Goal: Information Seeking & Learning: Learn about a topic

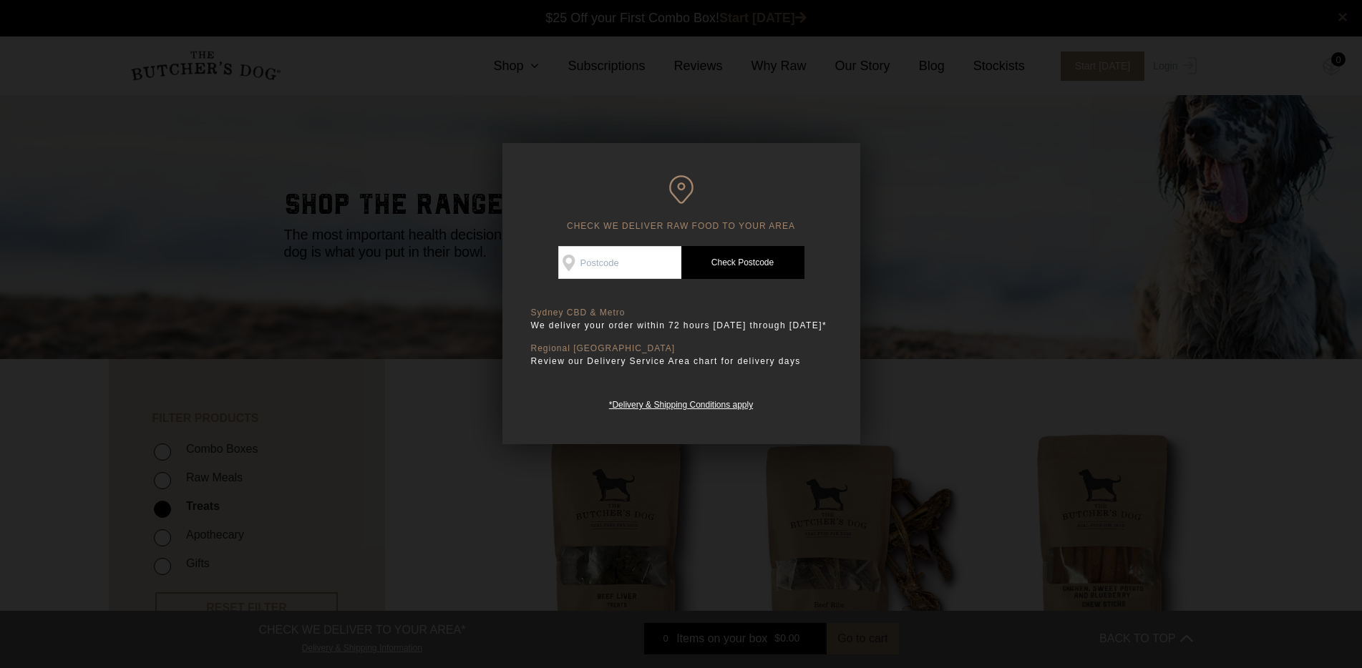
click at [592, 261] on input "Check Availability At" at bounding box center [619, 262] width 123 height 33
type input "4520"
click at [733, 275] on link "Check Postcode" at bounding box center [742, 262] width 123 height 33
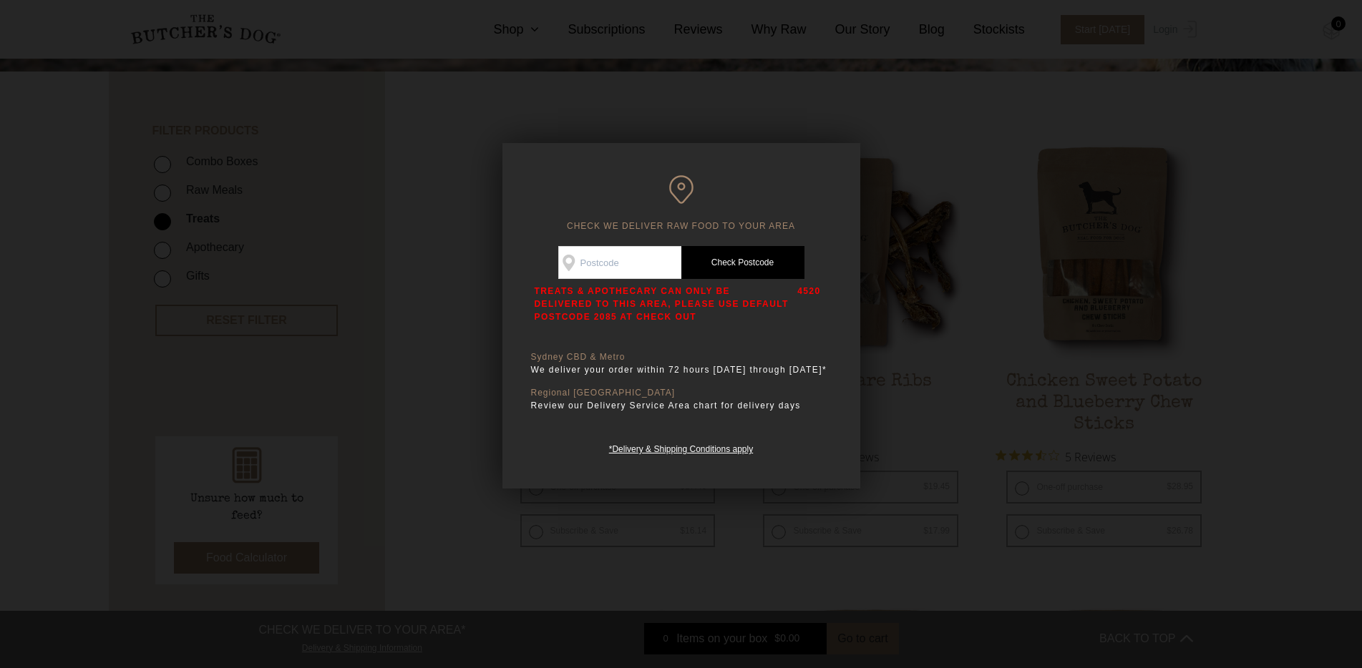
scroll to position [180, 0]
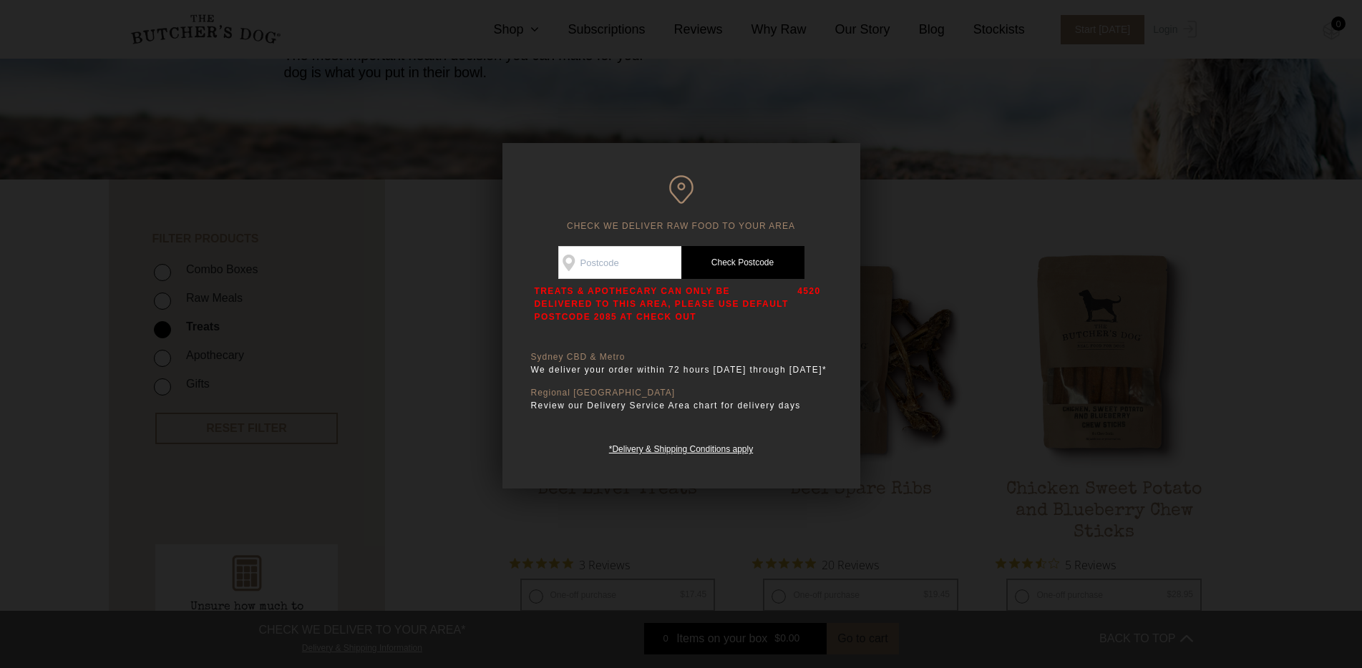
click at [936, 301] on div at bounding box center [681, 334] width 1362 height 668
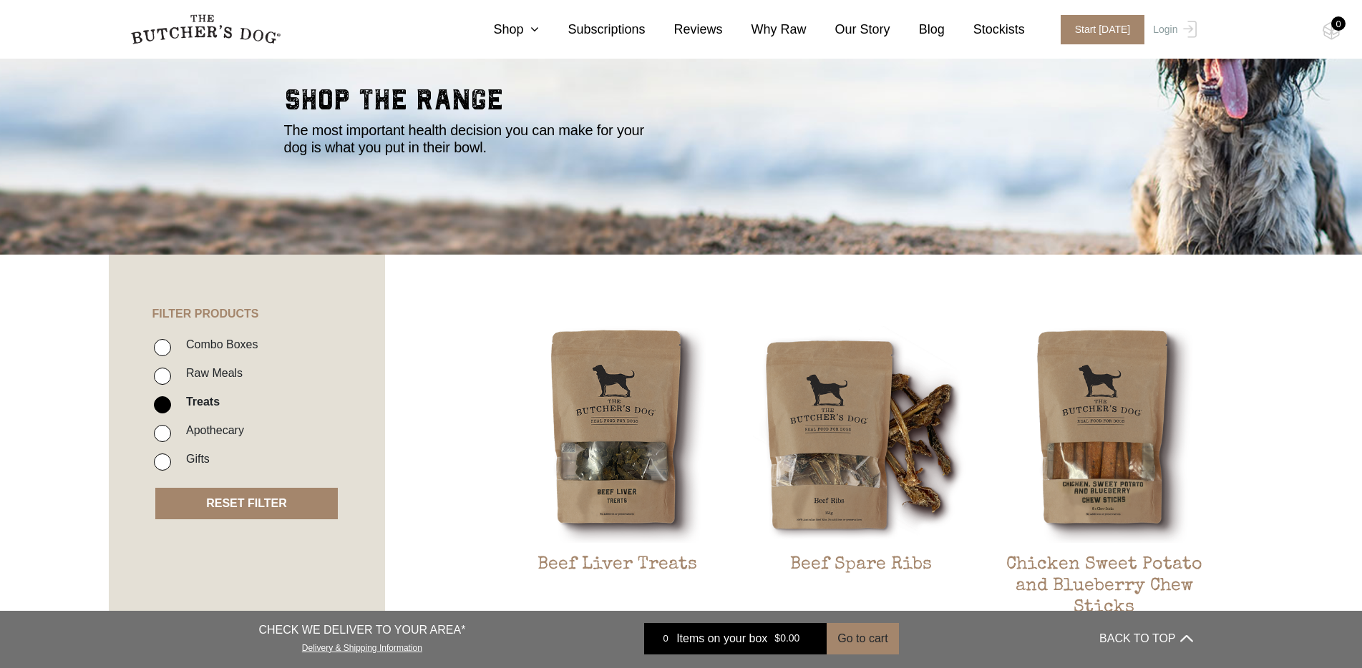
scroll to position [223, 0]
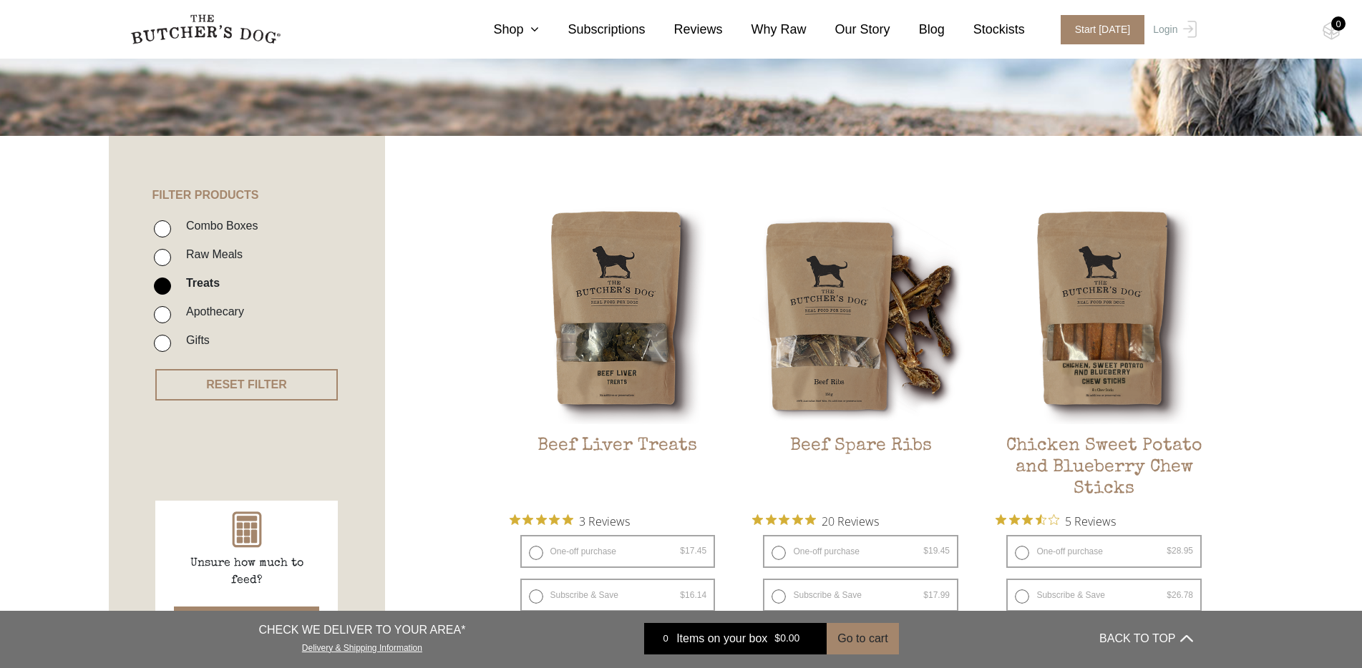
click at [165, 233] on input "Combo Boxes" at bounding box center [162, 228] width 17 height 17
checkbox input "true"
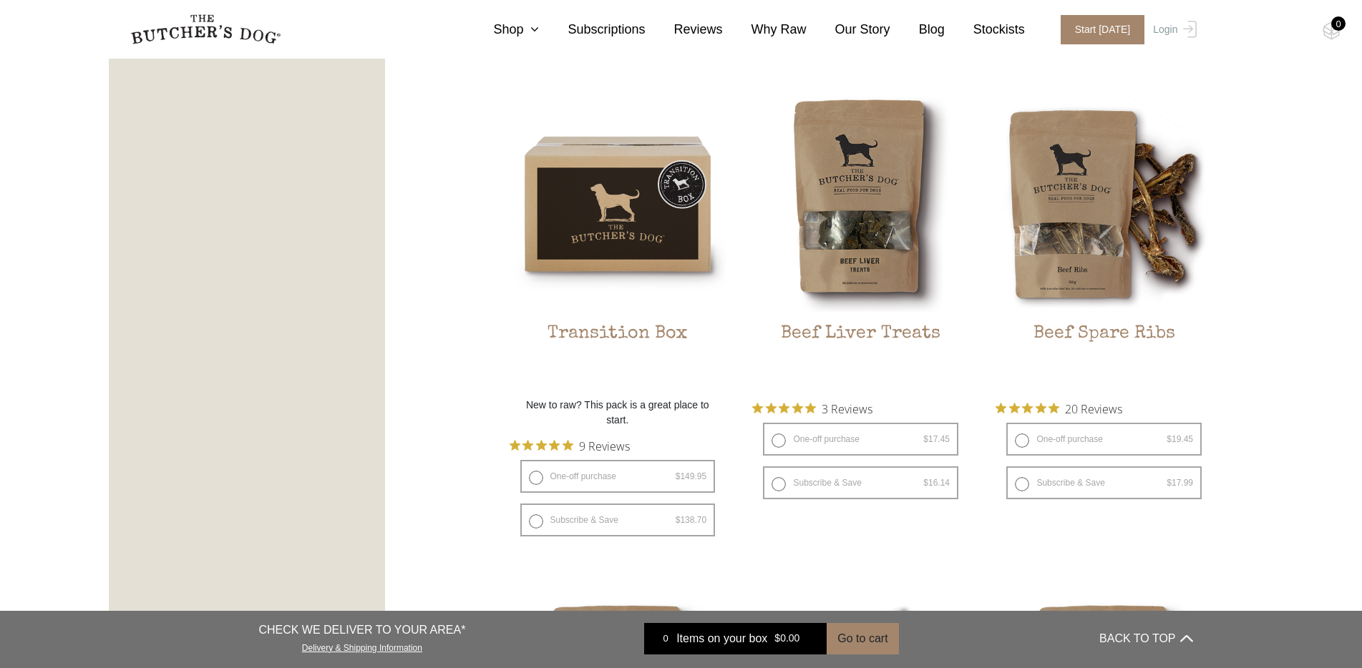
scroll to position [1353, 0]
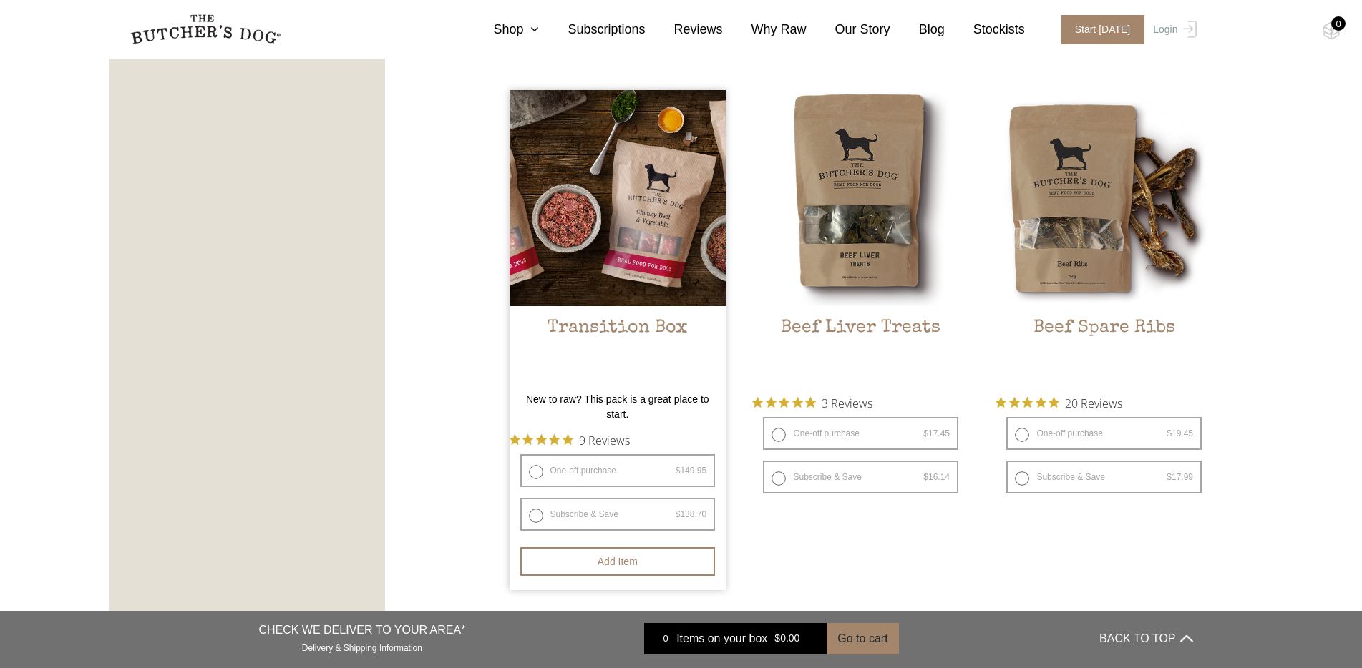
click at [600, 214] on img at bounding box center [617, 198] width 217 height 217
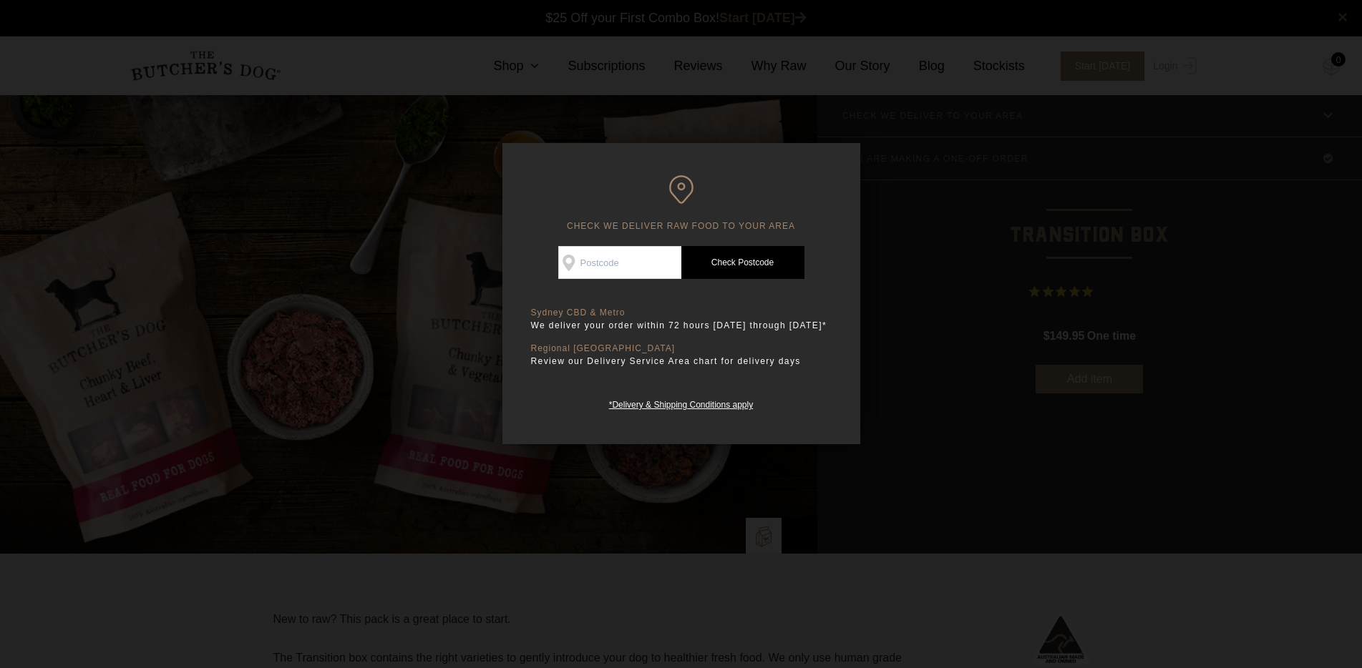
click at [1093, 205] on div at bounding box center [681, 334] width 1362 height 668
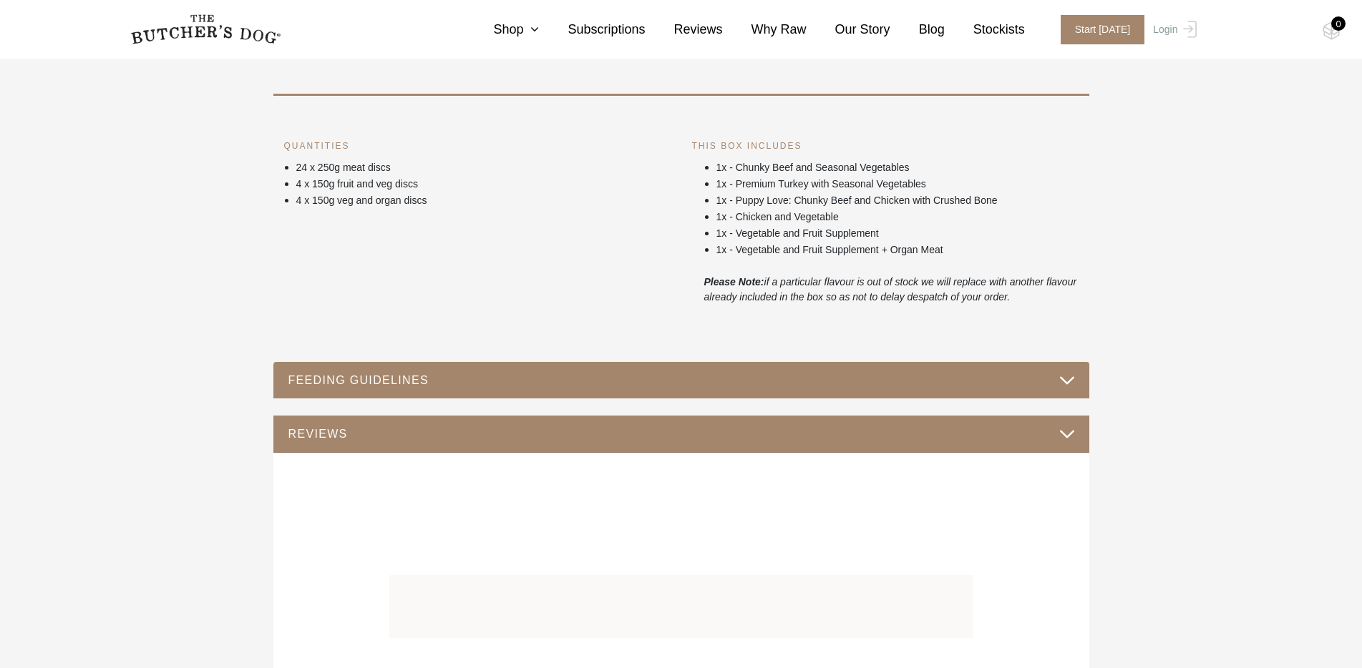
scroll to position [638, 0]
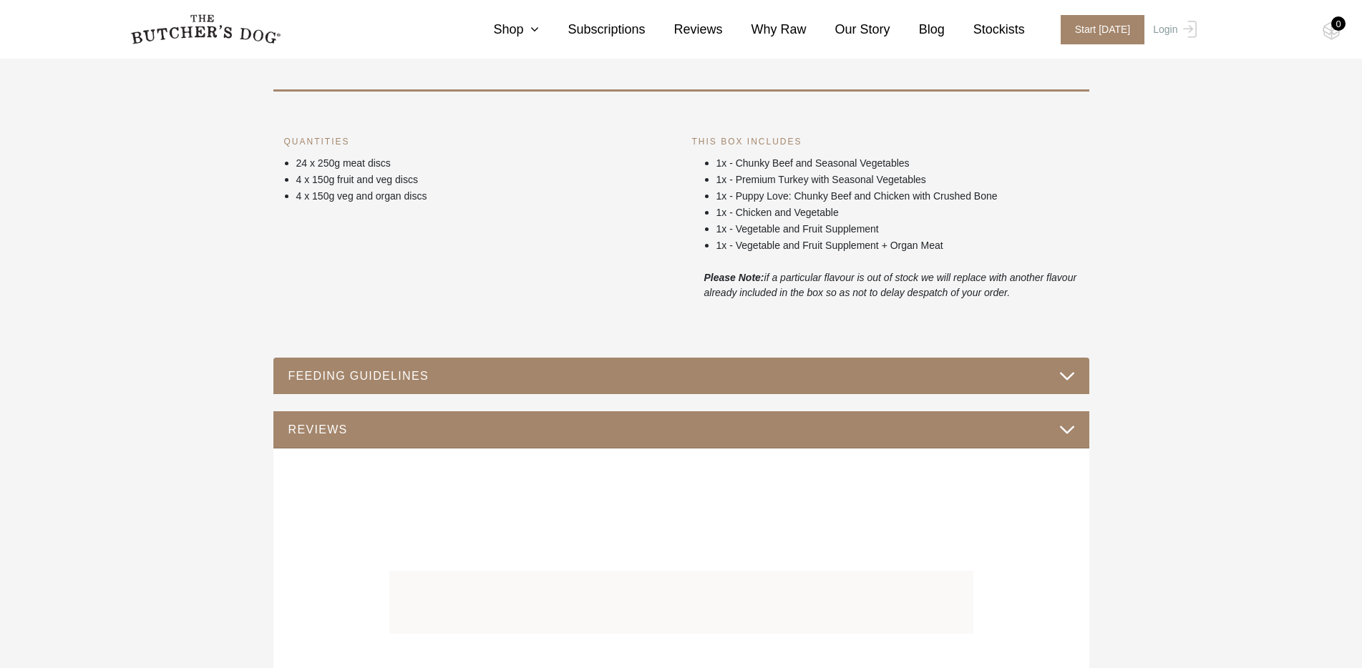
click at [1070, 379] on button "FEEDING GUIDELINES" at bounding box center [681, 375] width 787 height 19
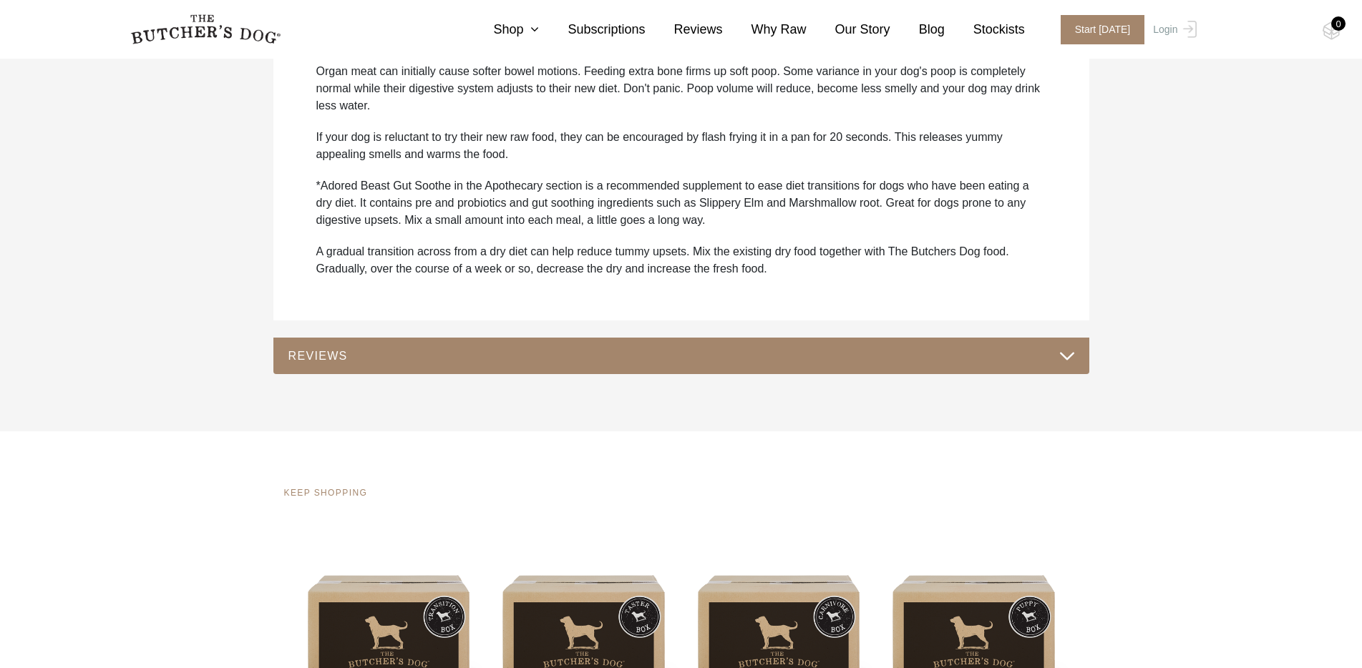
scroll to position [1314, 0]
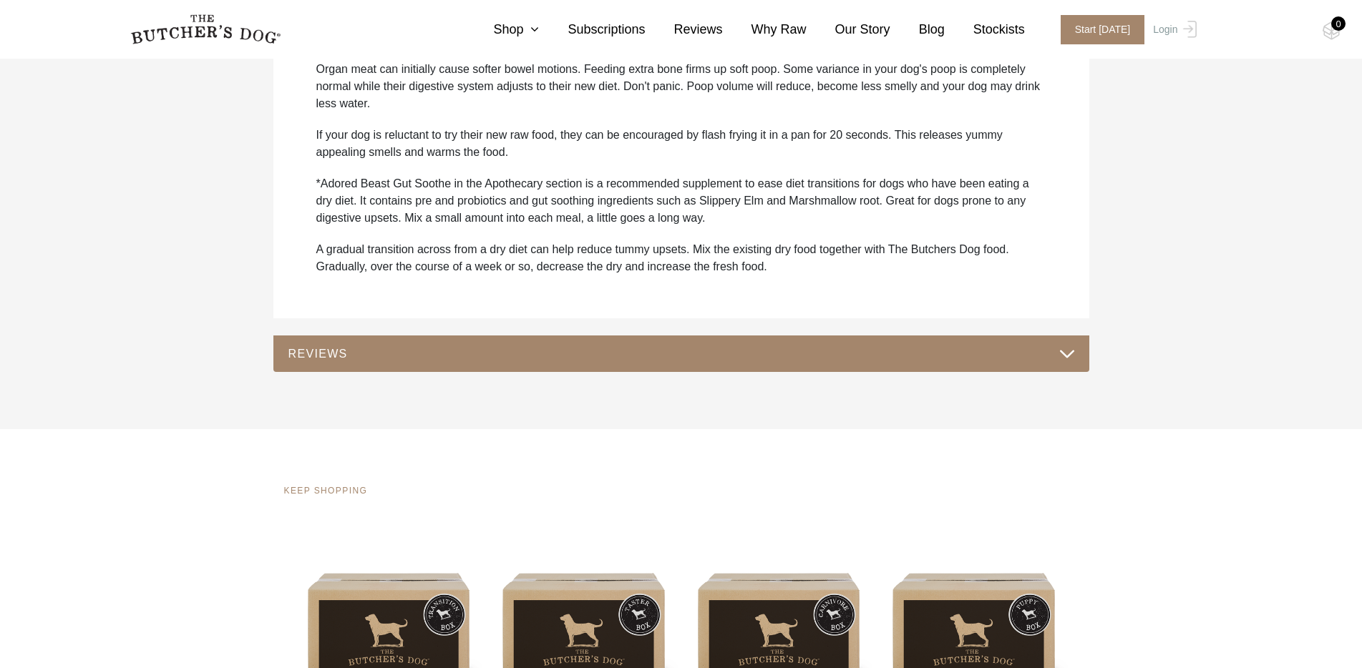
click at [1073, 347] on button "REVIEWS" at bounding box center [681, 353] width 787 height 19
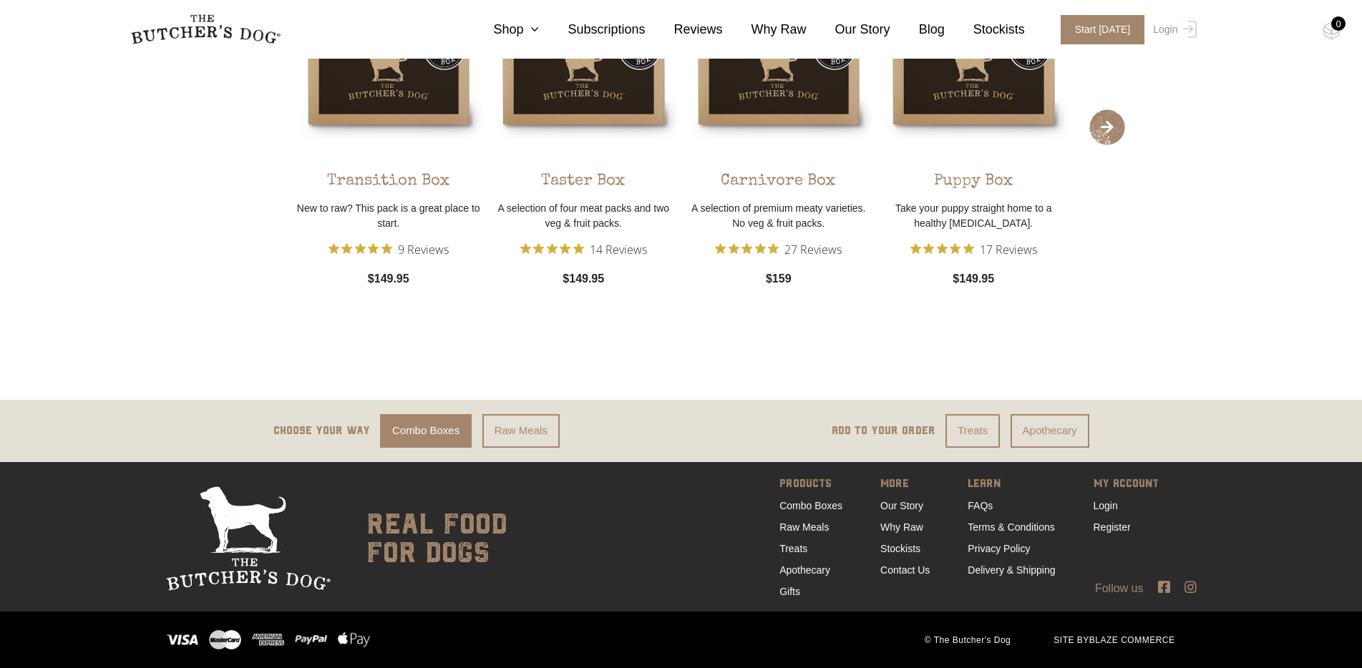
scroll to position [2920, 0]
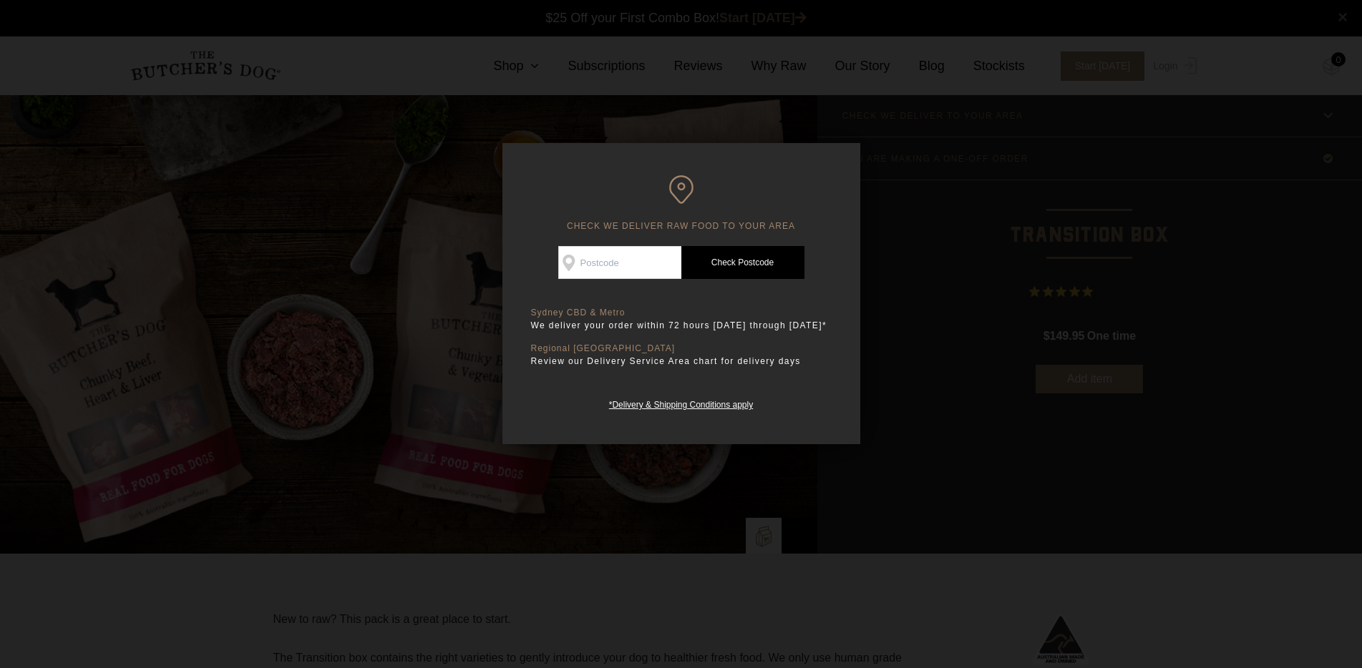
click at [620, 260] on input "Check Availability At" at bounding box center [619, 262] width 123 height 33
click at [726, 265] on link "Check Postcode" at bounding box center [742, 262] width 123 height 33
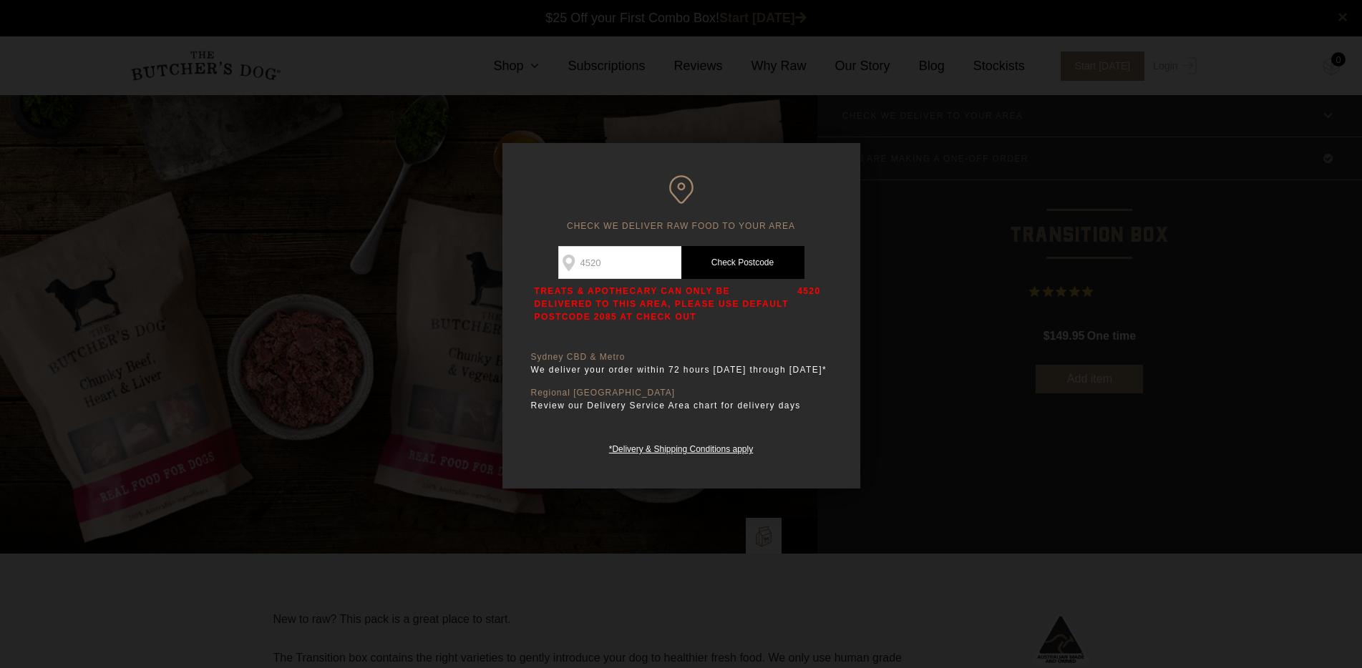
drag, startPoint x: 615, startPoint y: 260, endPoint x: 563, endPoint y: 257, distance: 52.4
click at [563, 257] on input "4520" at bounding box center [619, 262] width 123 height 33
type input "2085"
click at [723, 262] on link "Check Postcode" at bounding box center [742, 262] width 123 height 33
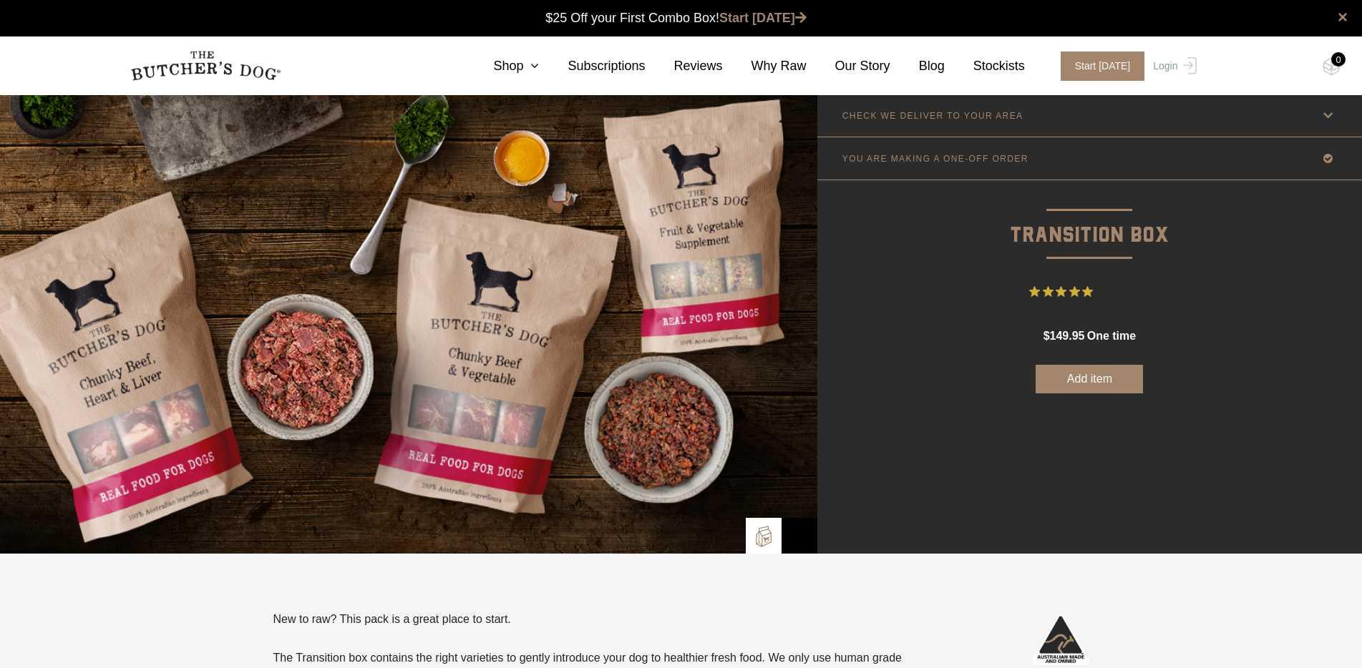
click at [1328, 117] on icon at bounding box center [1328, 116] width 18 height 18
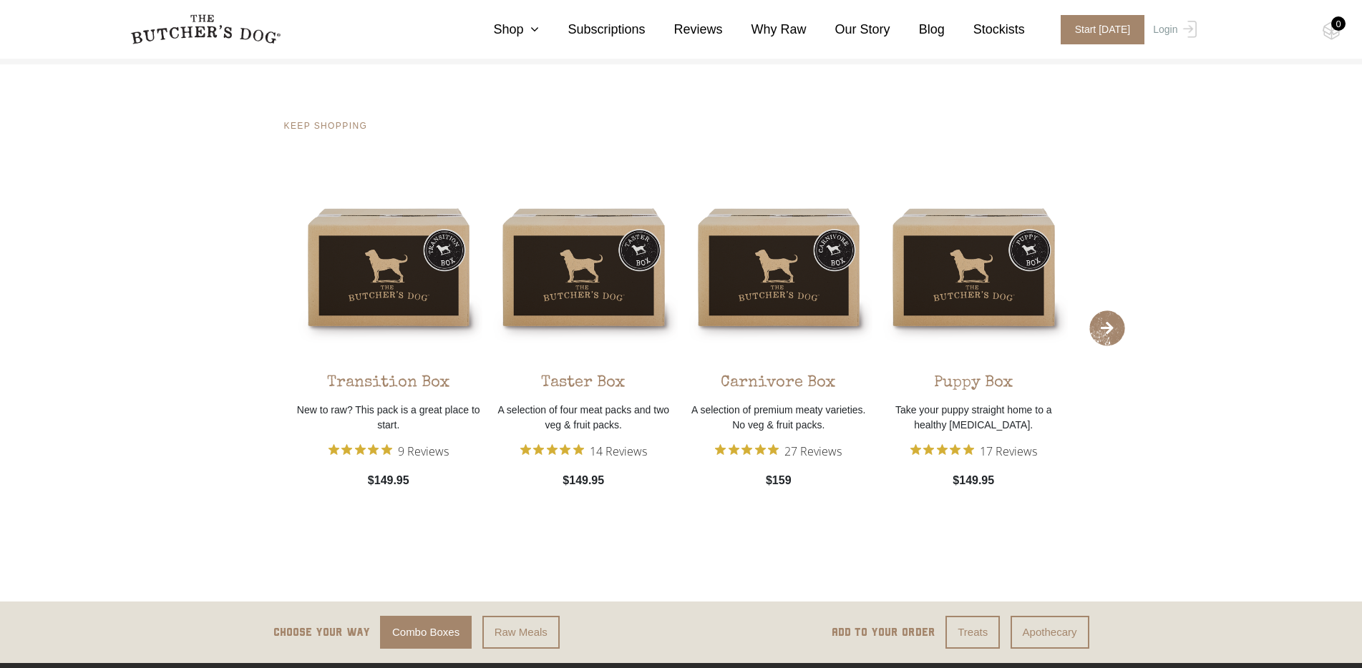
scroll to position [2847, 0]
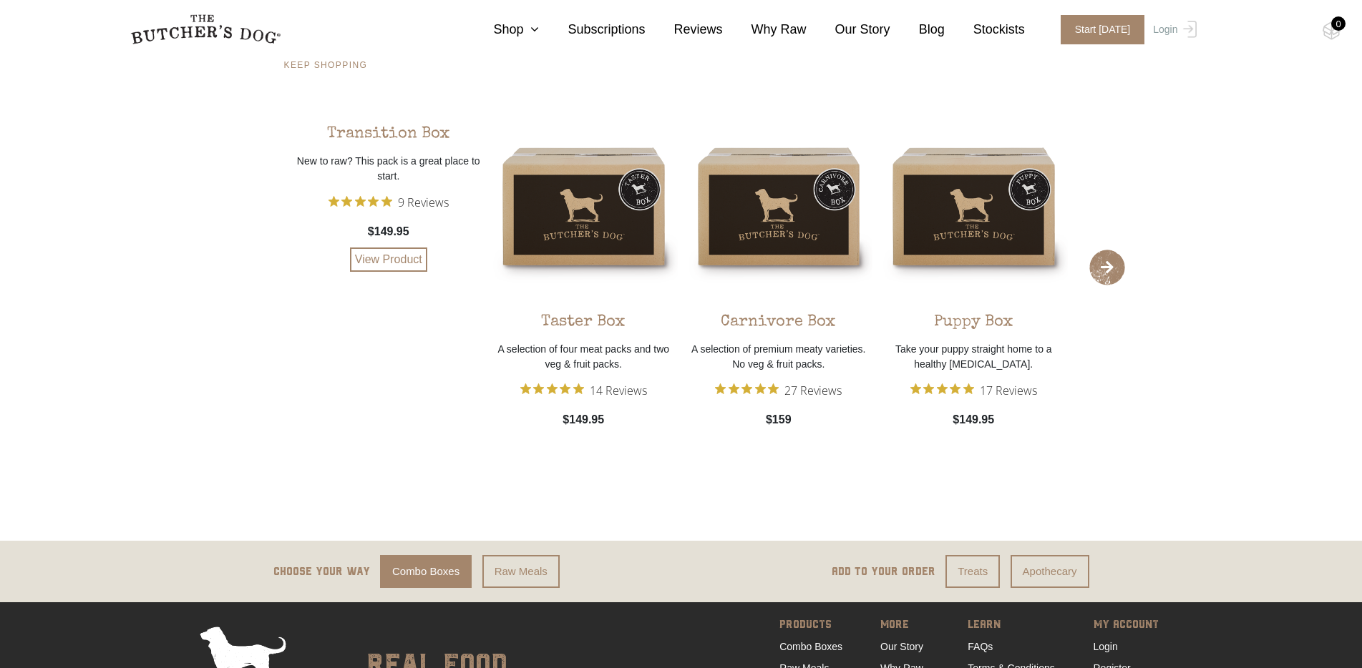
click at [396, 236] on div "Transition Box New to raw? This pack is a great place to start. 9 Reviews $149.…" at bounding box center [389, 192] width 188 height 160
click at [0, 0] on img at bounding box center [0, 0] width 0 height 0
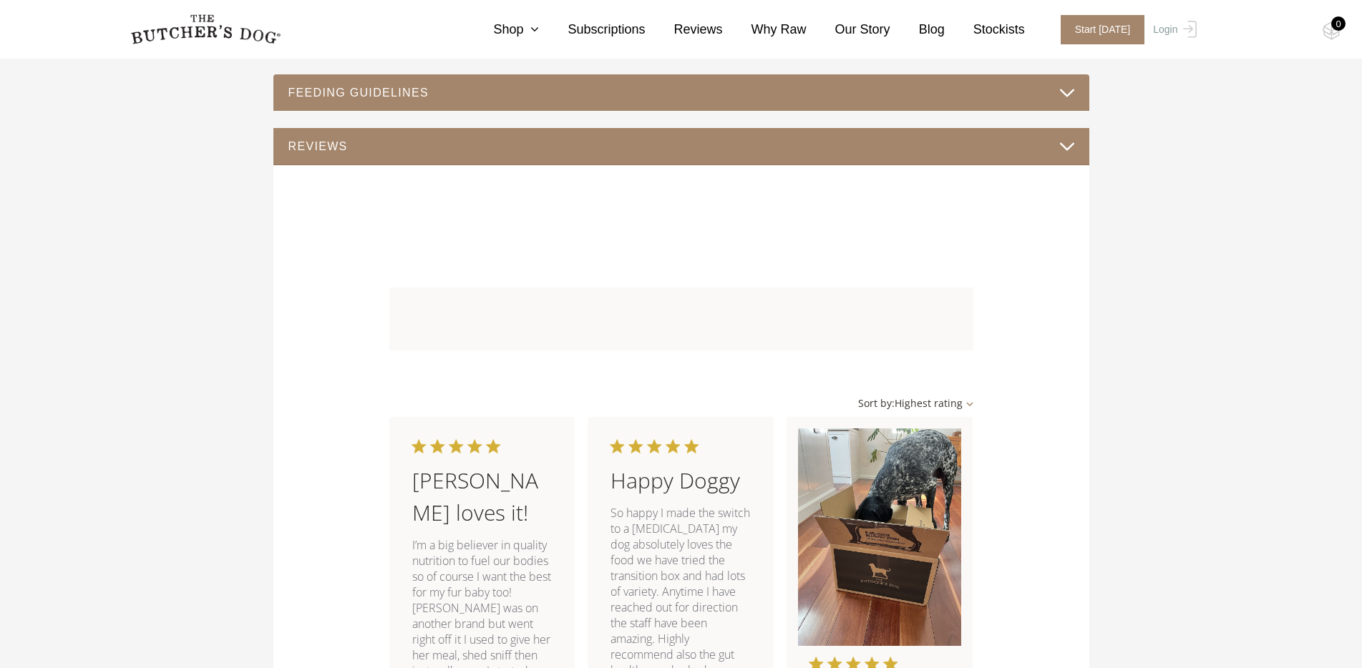
scroll to position [919, 0]
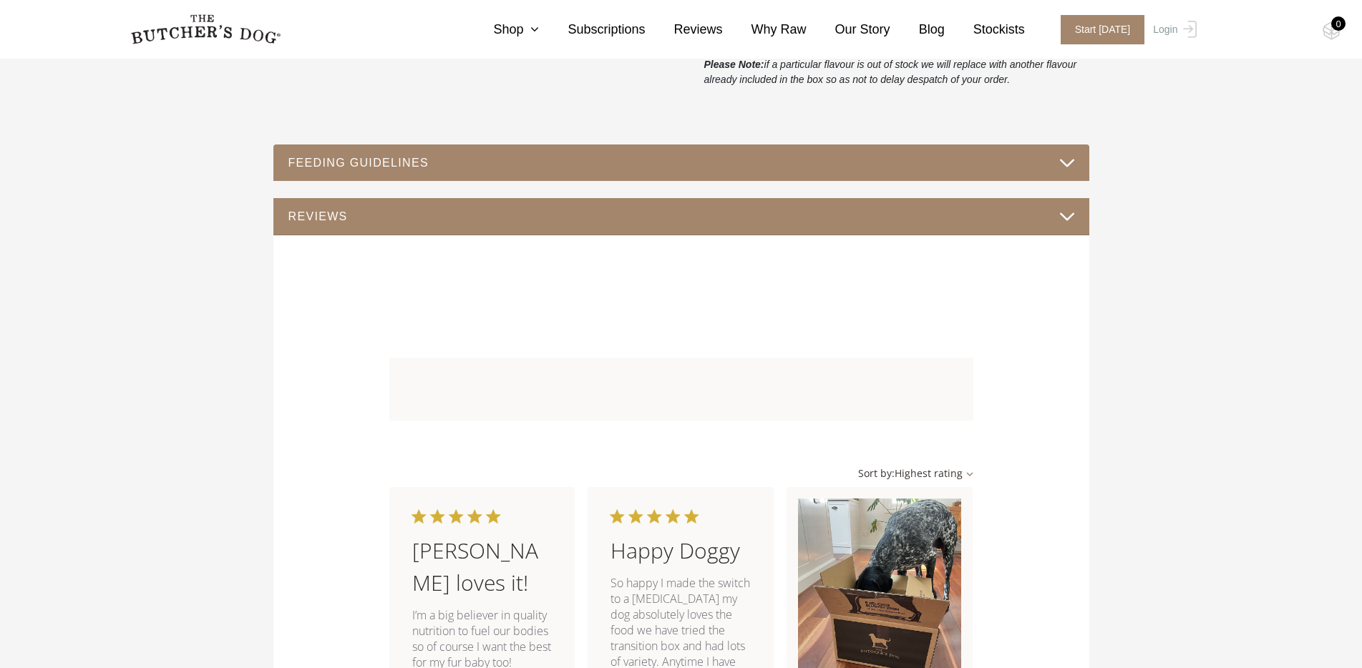
click at [1076, 182] on div "FEEDING GUIDELINES" at bounding box center [681, 163] width 816 height 37
click at [1065, 172] on button "FEEDING GUIDELINES" at bounding box center [681, 162] width 787 height 19
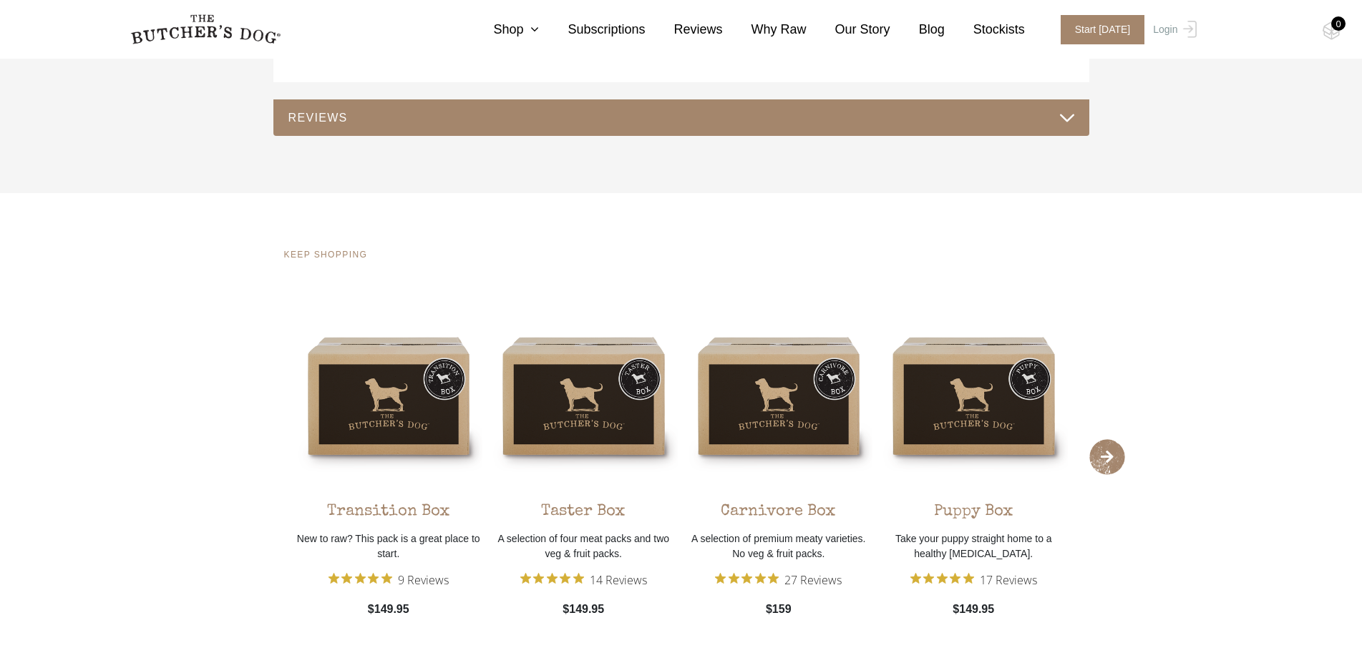
scroll to position [1963, 0]
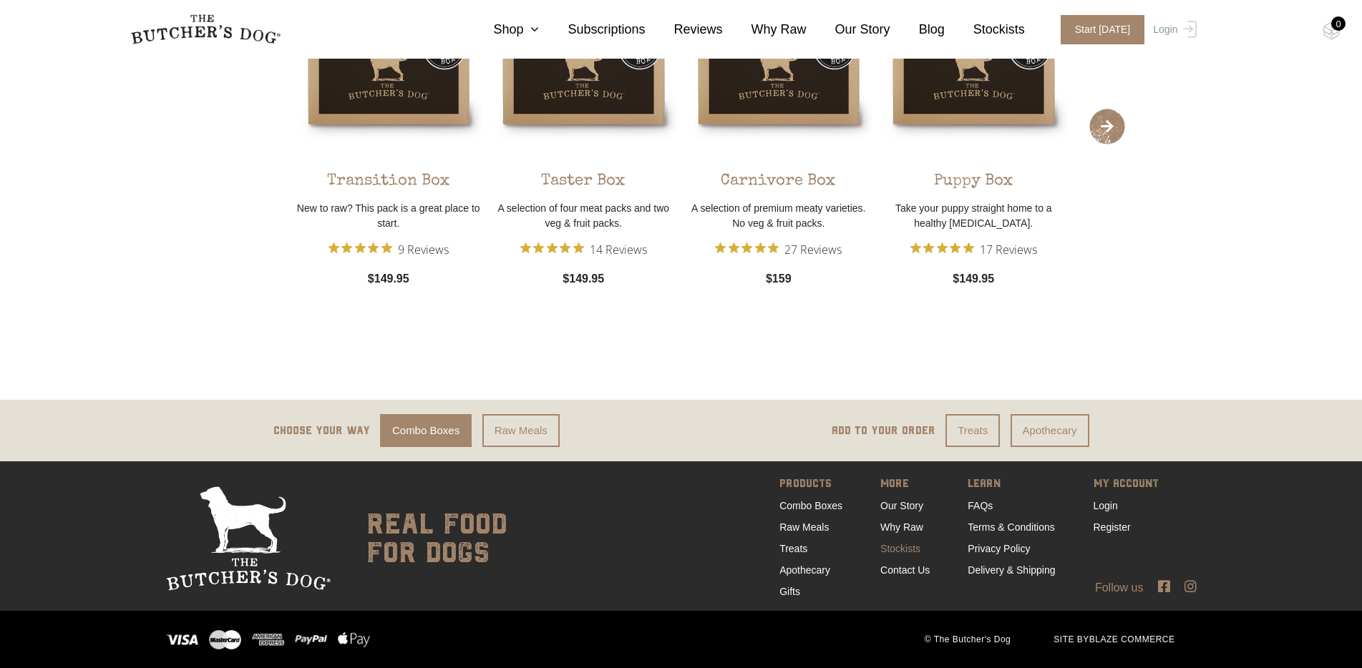
click at [899, 550] on link "Stockists" at bounding box center [900, 548] width 40 height 11
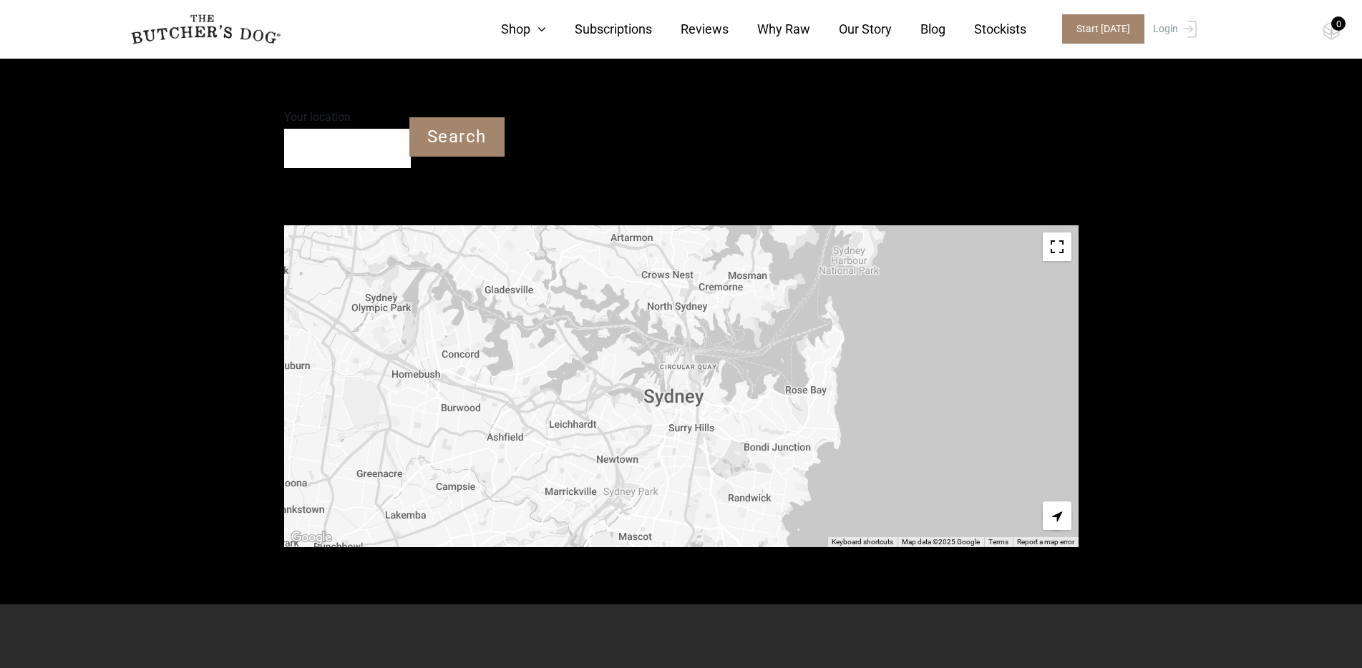
scroll to position [421, 0]
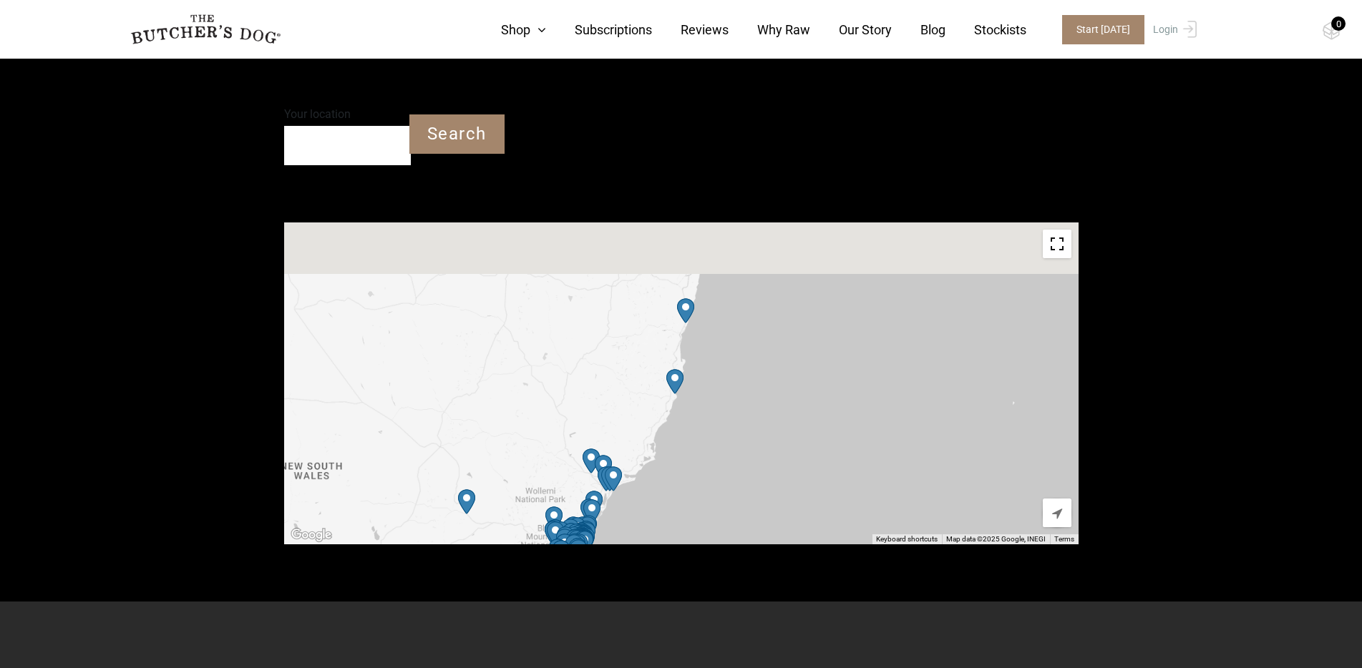
drag, startPoint x: 646, startPoint y: 398, endPoint x: 607, endPoint y: 457, distance: 71.2
click at [607, 457] on div at bounding box center [681, 384] width 794 height 322
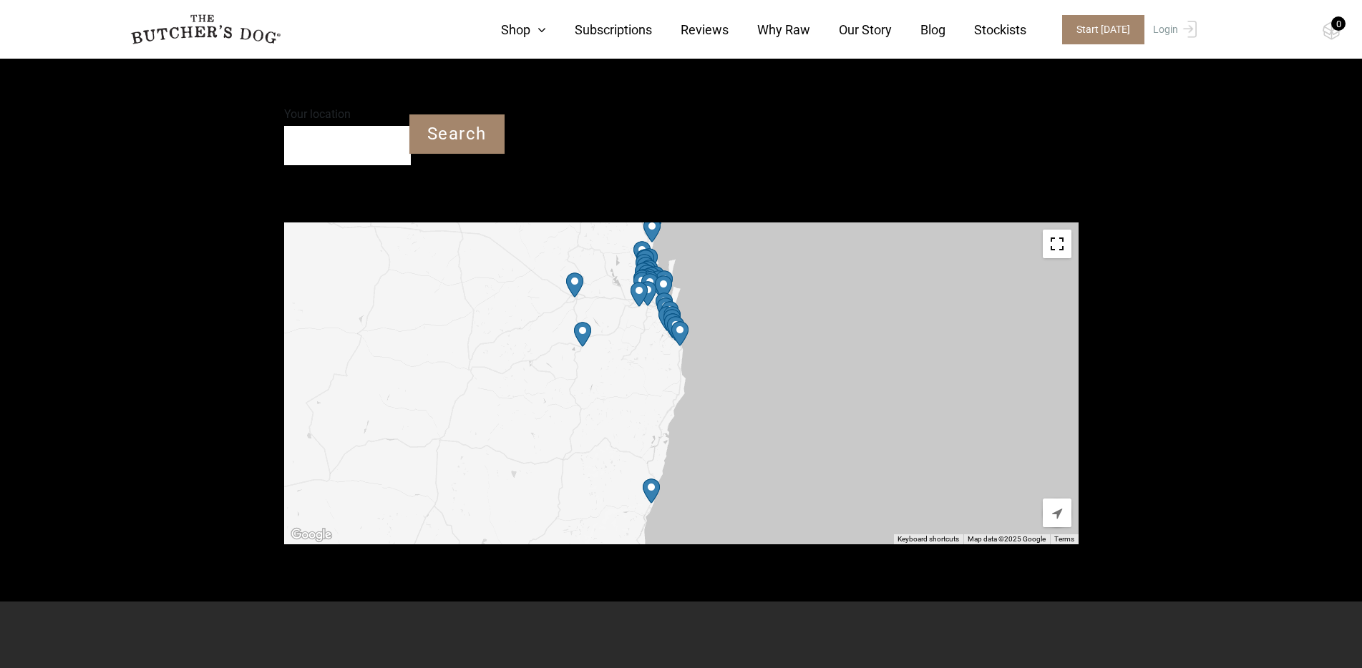
drag, startPoint x: 658, startPoint y: 275, endPoint x: 622, endPoint y: 478, distance: 205.6
click at [622, 478] on div at bounding box center [681, 384] width 794 height 322
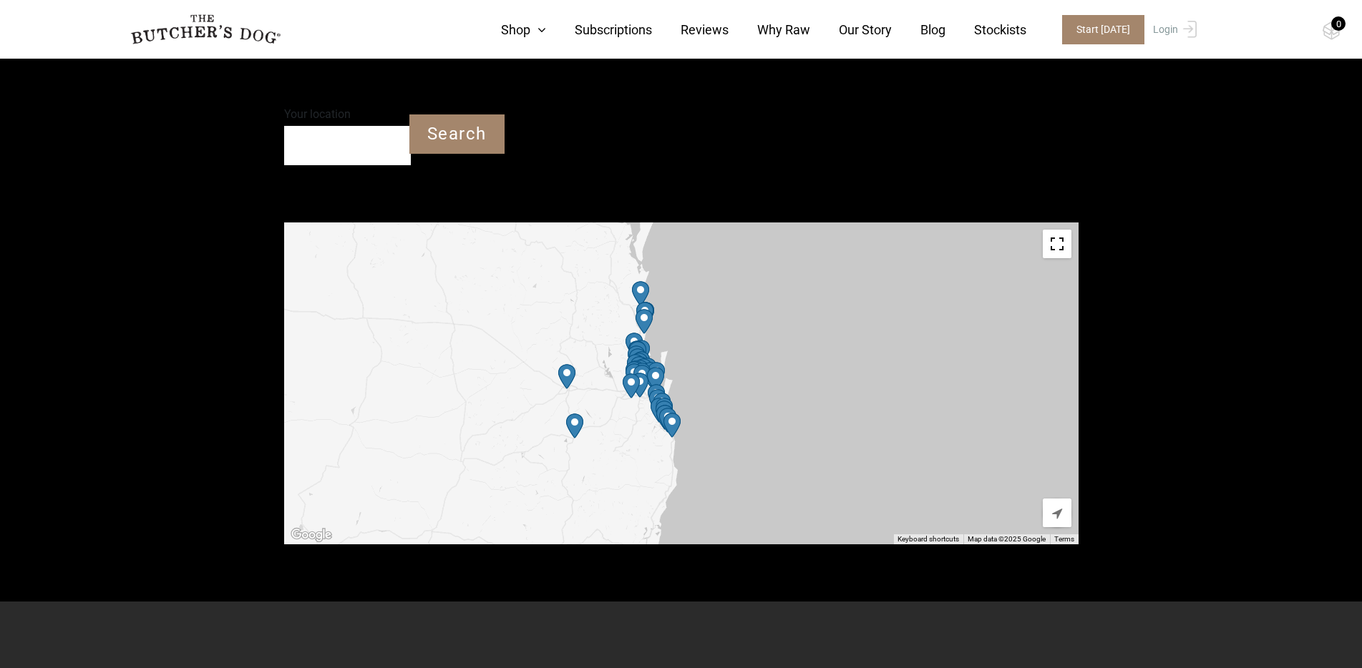
drag, startPoint x: 607, startPoint y: 293, endPoint x: 595, endPoint y: 442, distance: 149.3
click at [595, 442] on div at bounding box center [681, 384] width 794 height 322
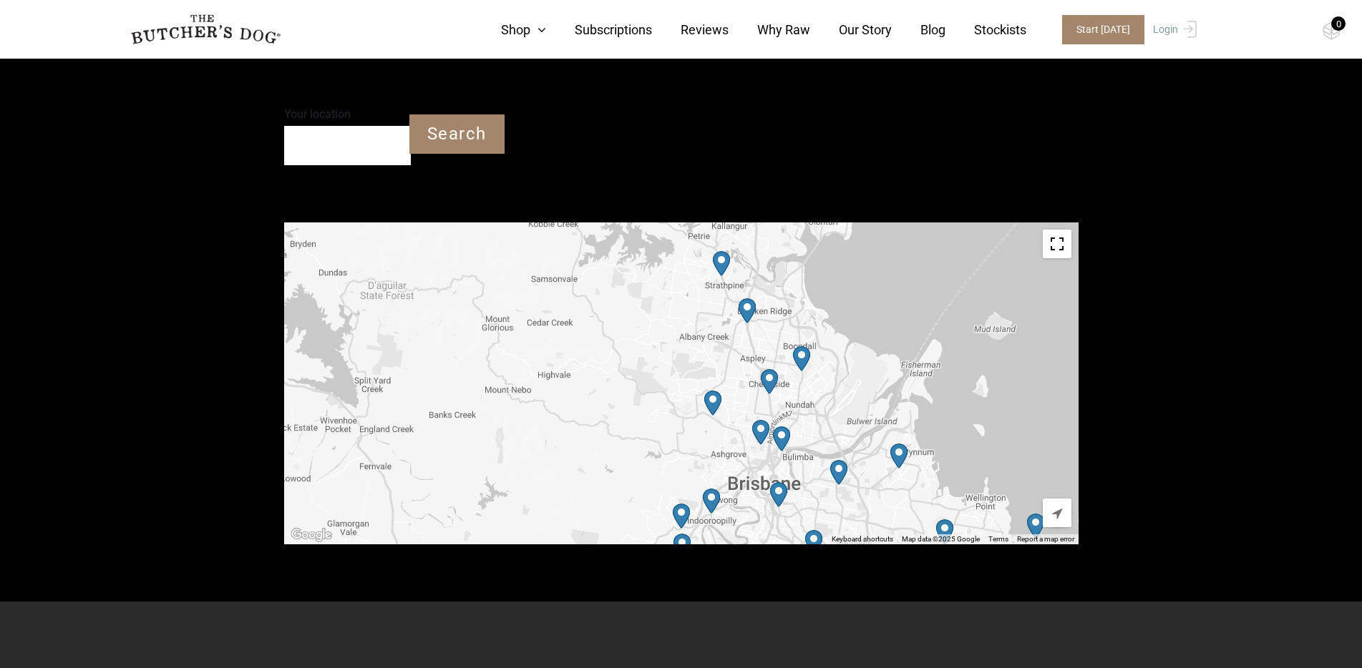
drag, startPoint x: 708, startPoint y: 421, endPoint x: 683, endPoint y: 338, distance: 86.2
click at [678, 330] on div at bounding box center [681, 384] width 794 height 322
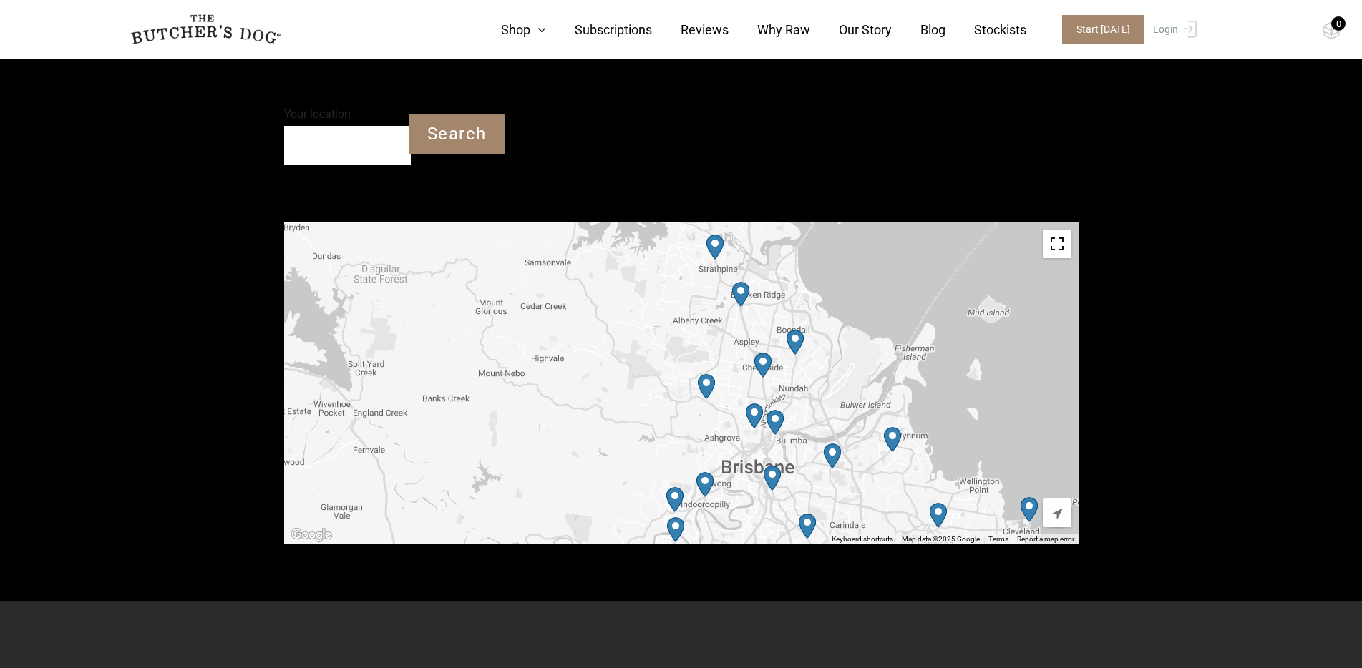
click at [702, 374] on img "Petbarn – Mitchelton" at bounding box center [706, 386] width 17 height 25
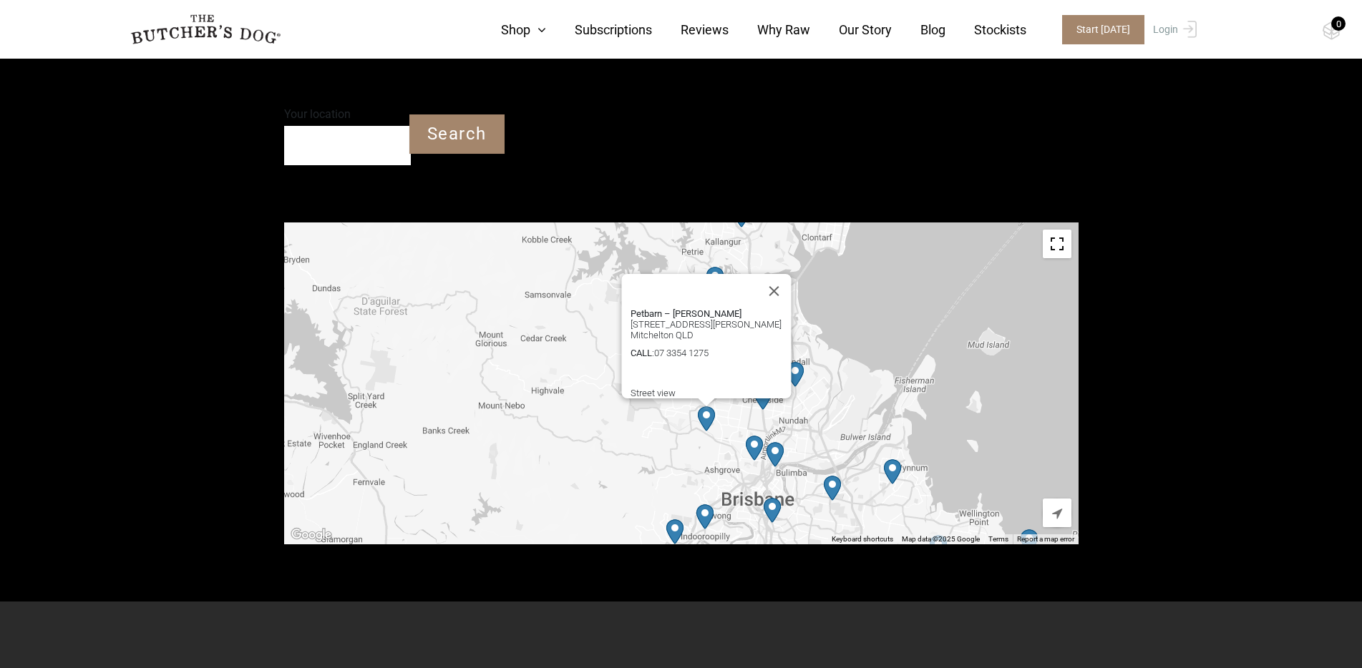
click at [736, 376] on div "Petbarn – Mitchelton 45 Osborne Rd, Mitchelton QLD 4053 Mitchelton QLD CALL : 0…" at bounding box center [681, 384] width 794 height 322
click at [777, 274] on button "Close" at bounding box center [773, 291] width 34 height 34
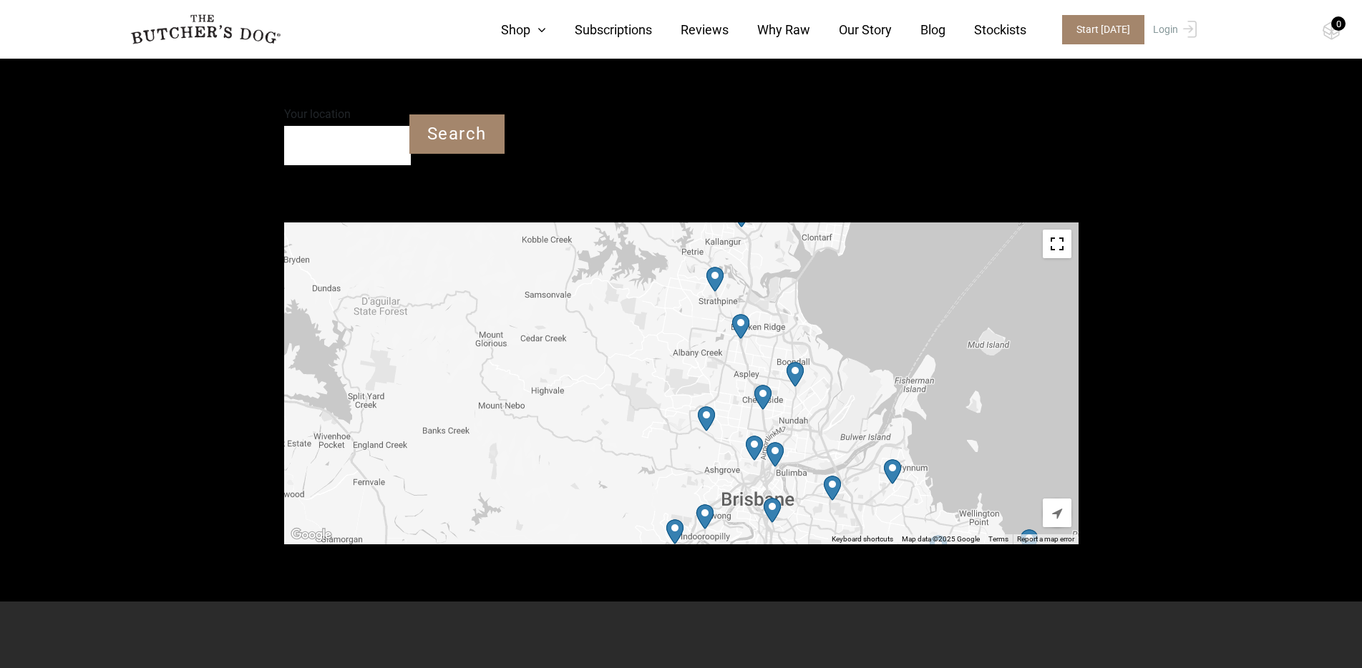
click at [763, 385] on img "Petbarn – Kedron" at bounding box center [762, 397] width 17 height 25
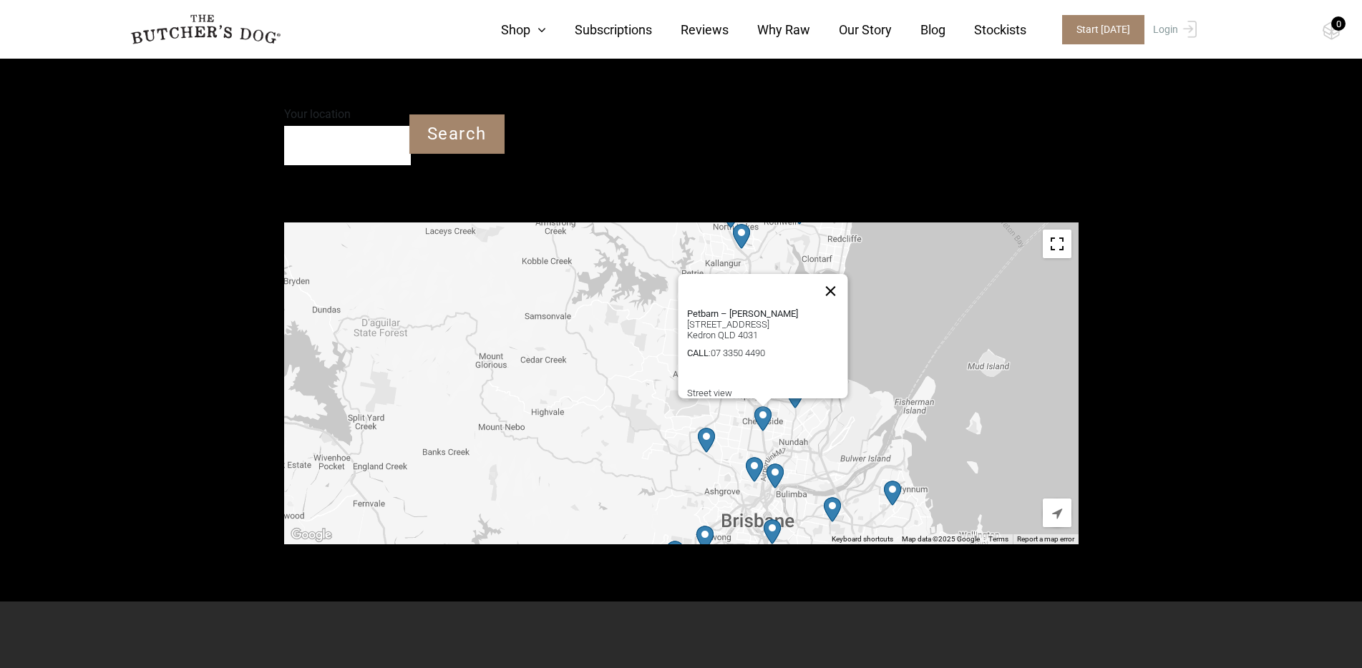
click at [831, 274] on button "Close" at bounding box center [830, 291] width 34 height 34
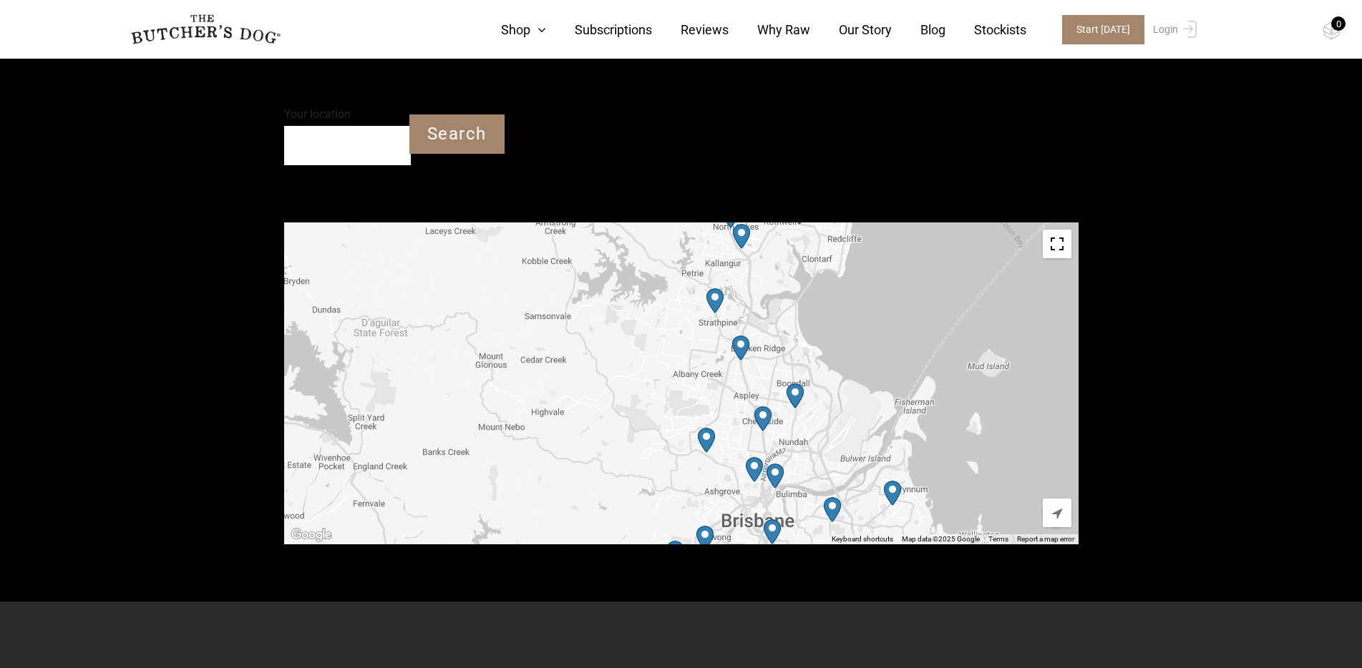
click at [740, 336] on img "Petbarn – Bald Hills" at bounding box center [740, 348] width 17 height 25
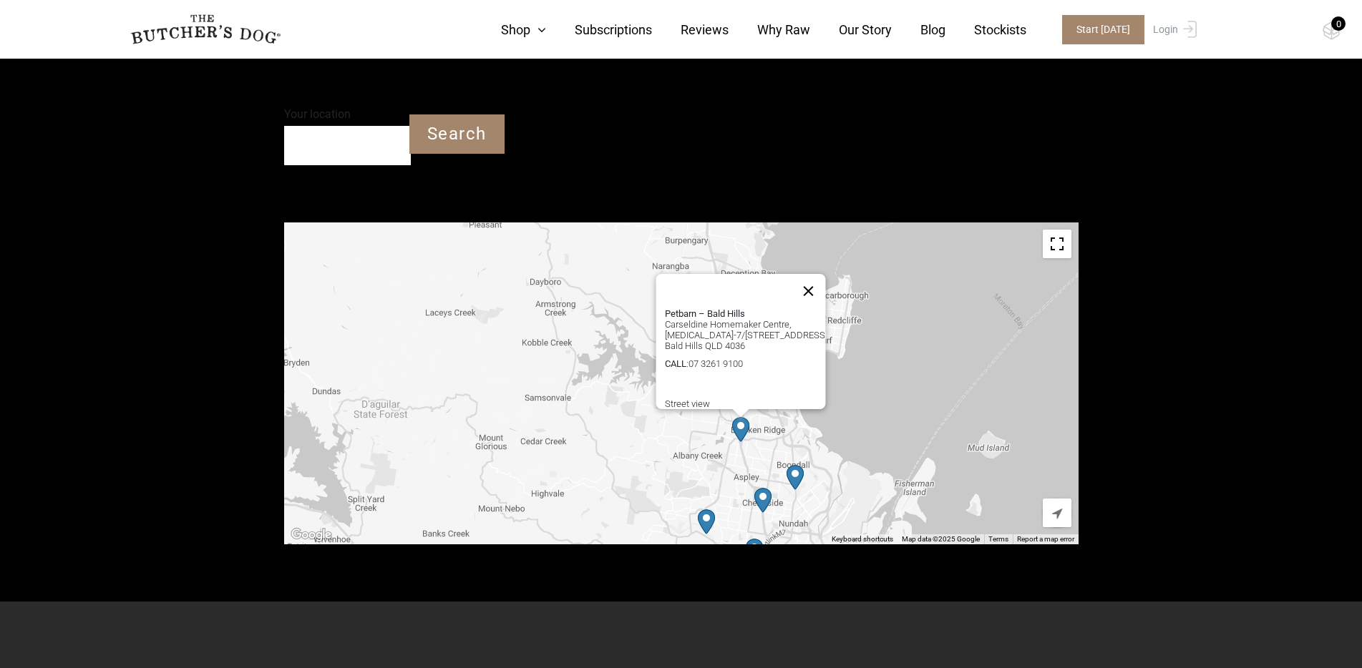
click at [814, 274] on button "Close" at bounding box center [808, 291] width 34 height 34
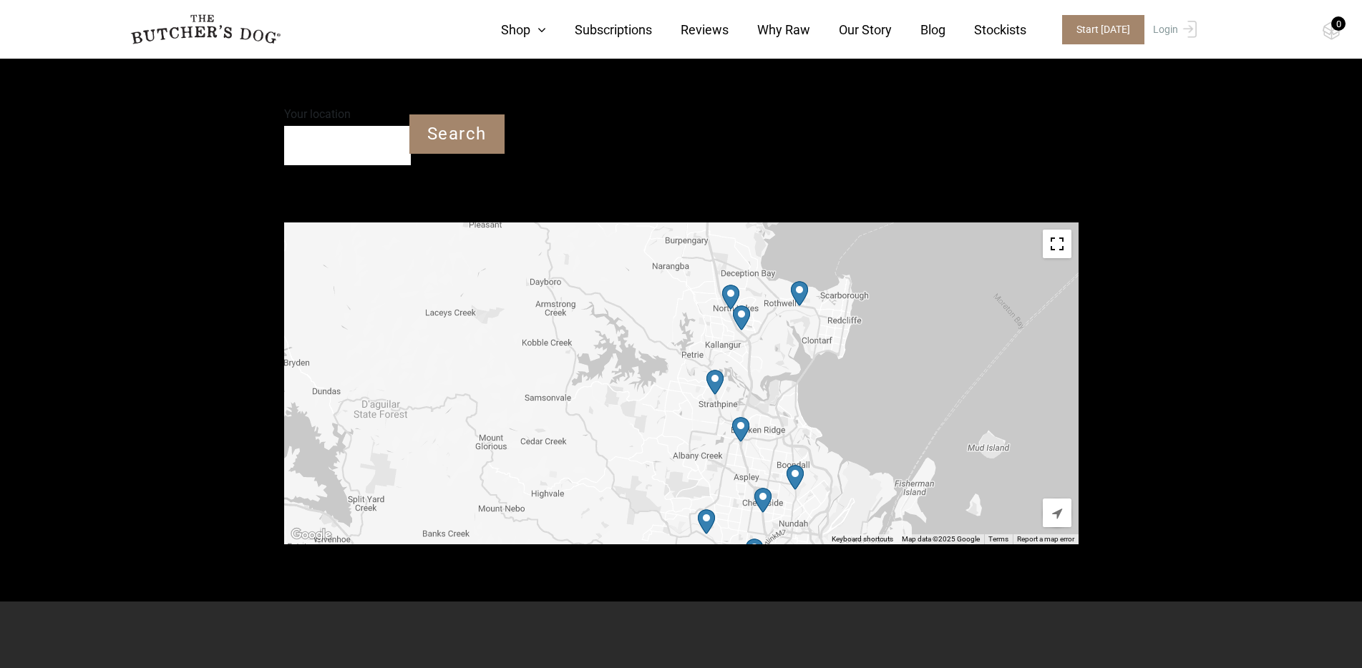
click at [715, 370] on img "Petbarn – Lawnton" at bounding box center [714, 382] width 17 height 25
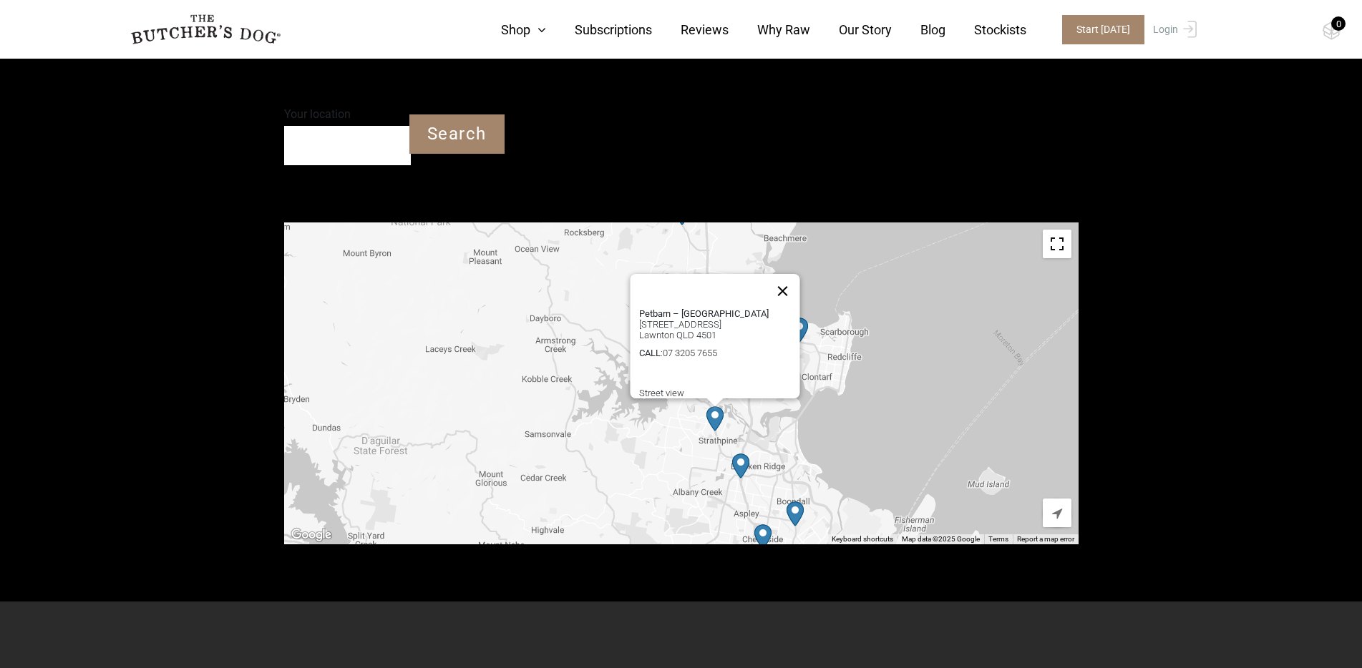
click at [787, 274] on button "Close" at bounding box center [782, 291] width 34 height 34
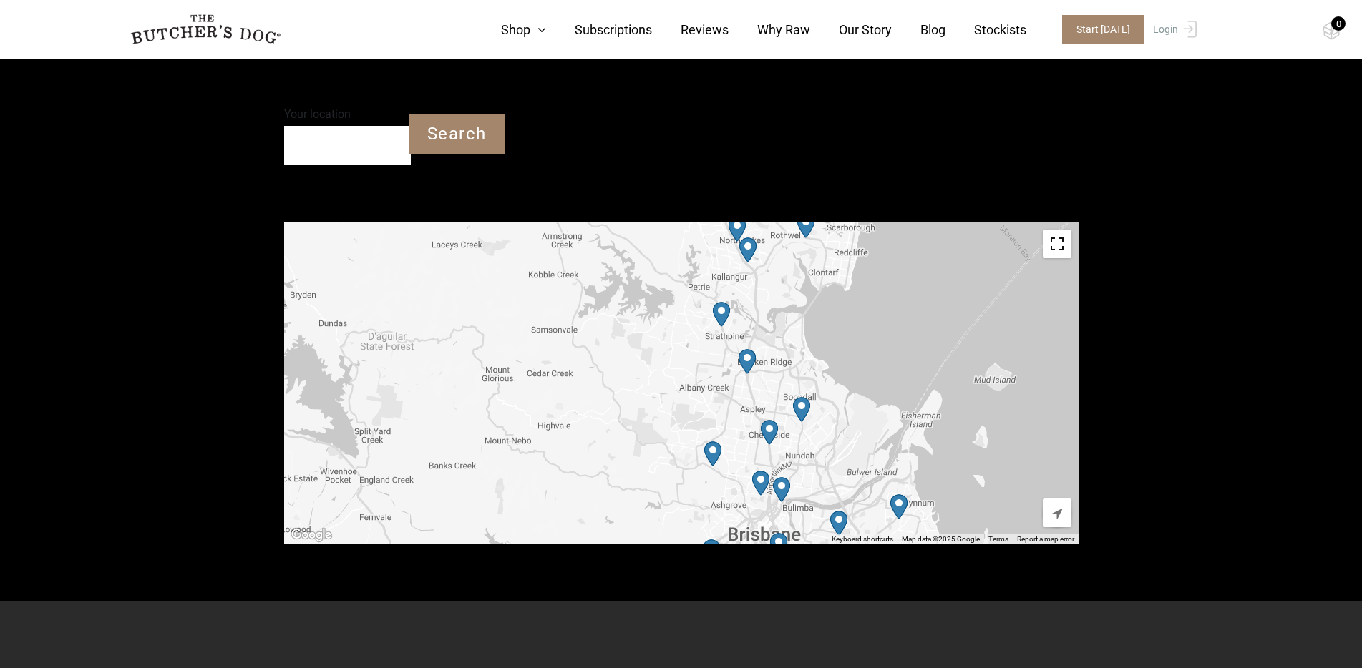
drag, startPoint x: 700, startPoint y: 449, endPoint x: 709, endPoint y: 323, distance: 126.9
click at [708, 323] on div at bounding box center [681, 384] width 794 height 322
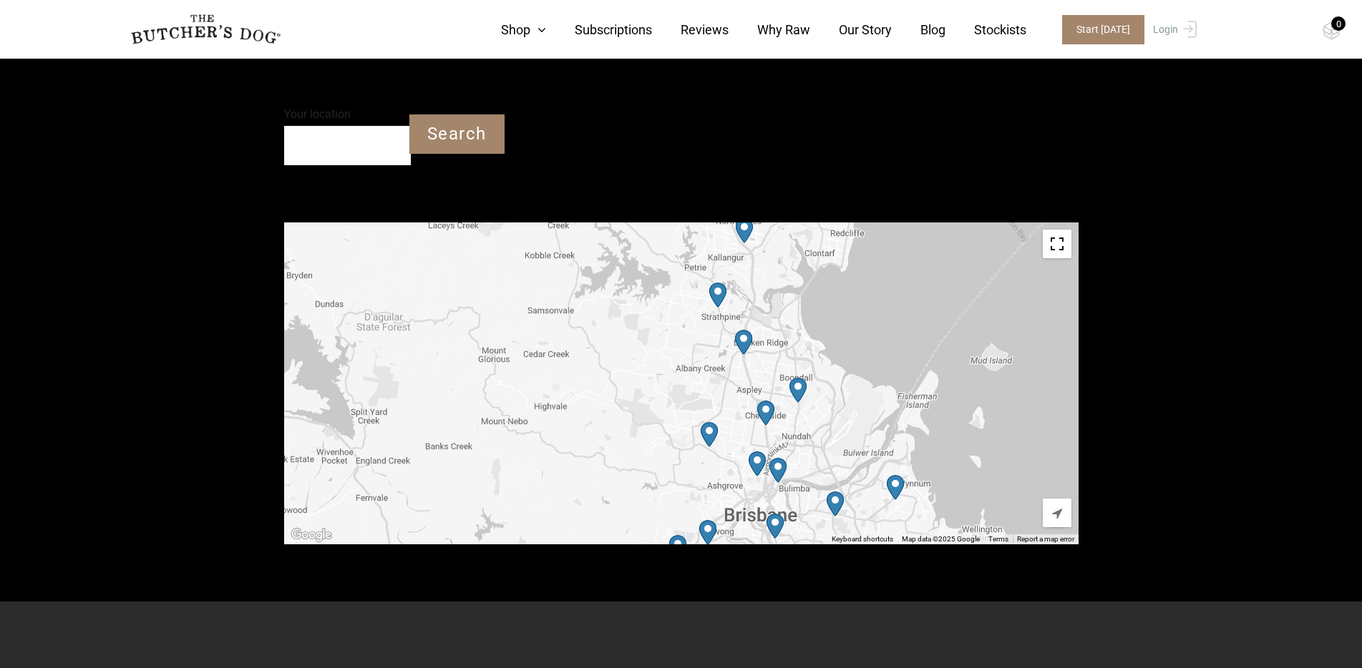
click at [799, 378] on img "Petbarn – Virginia" at bounding box center [797, 390] width 17 height 25
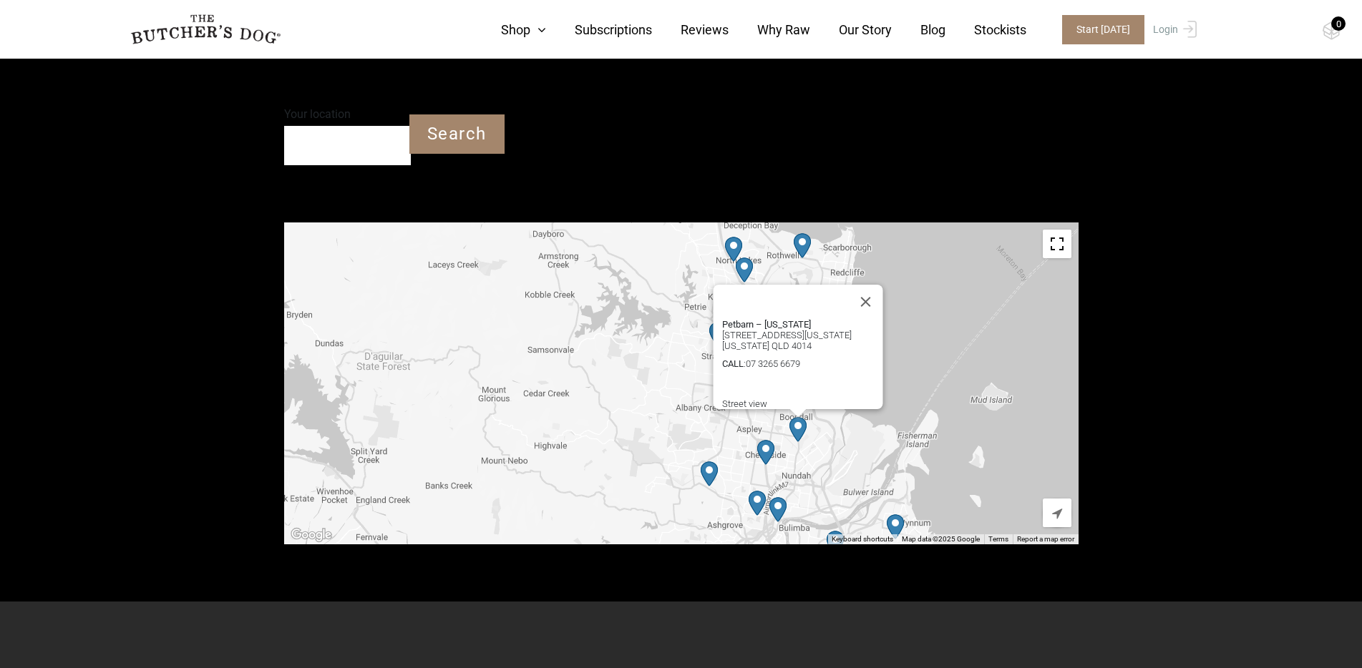
click at [779, 497] on img "Petbarn – Newstead" at bounding box center [777, 509] width 17 height 25
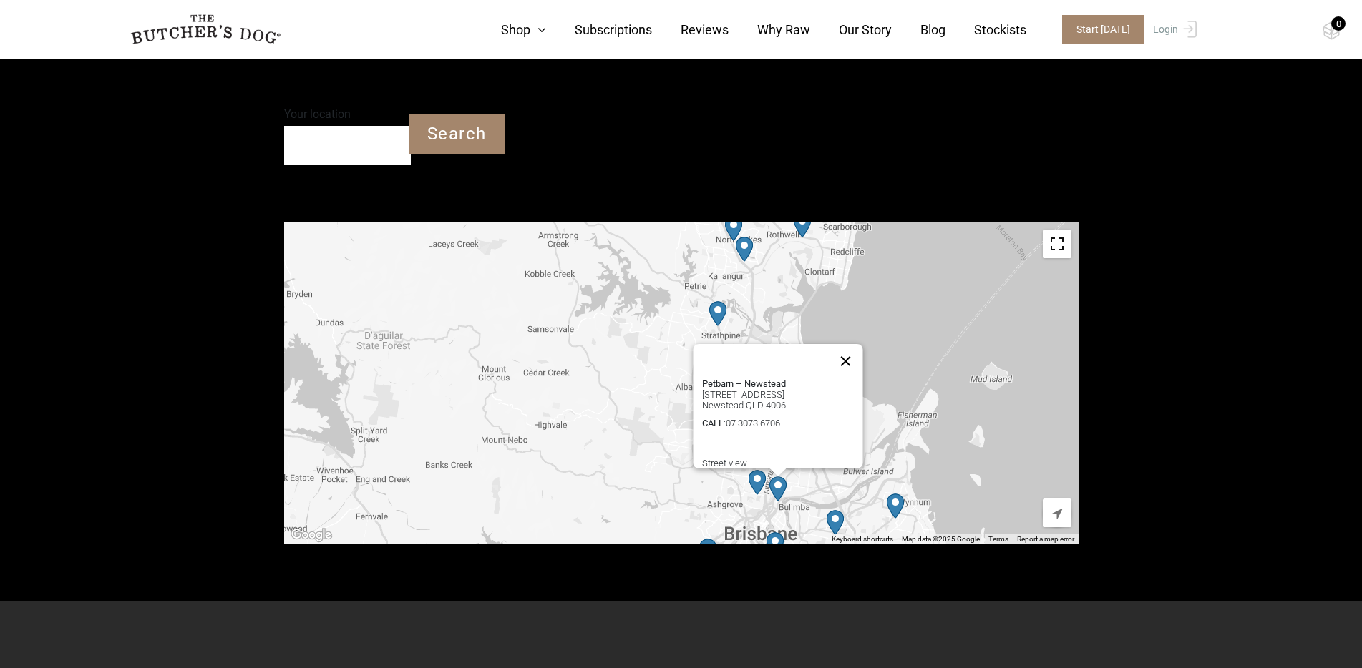
click at [856, 344] on button "Close" at bounding box center [845, 361] width 34 height 34
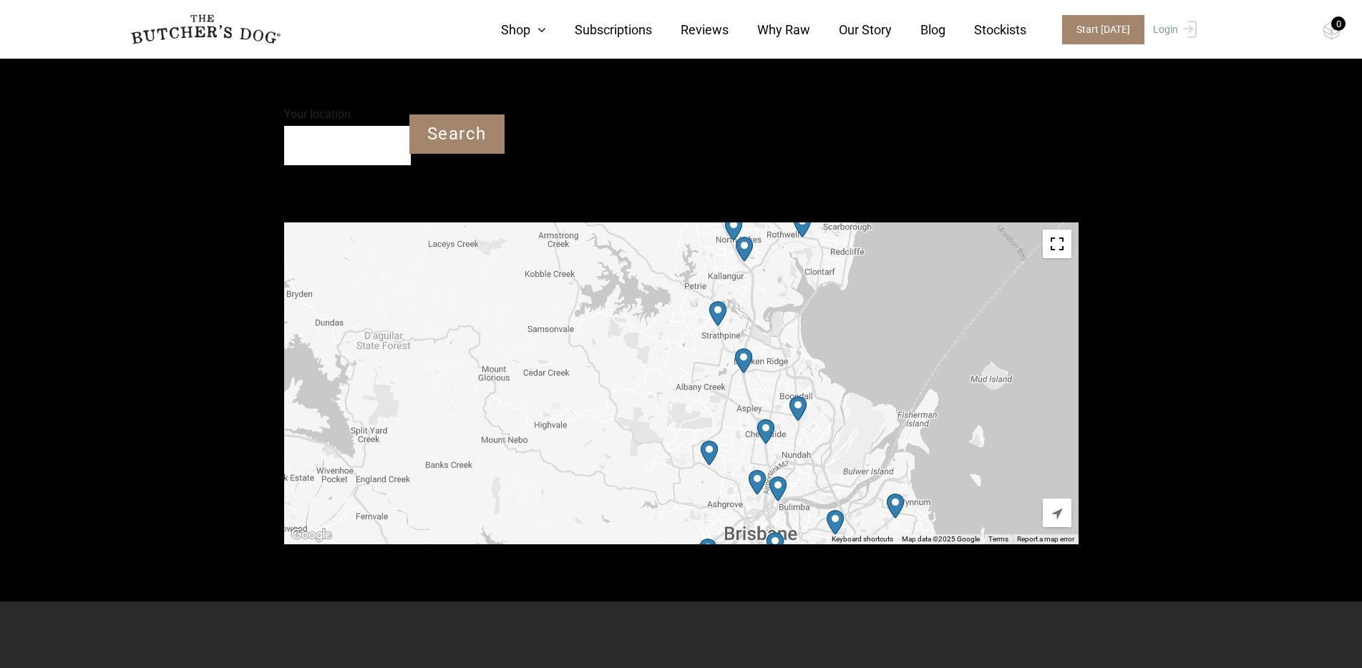
click at [706, 441] on img "Petbarn – Mitchelton" at bounding box center [708, 453] width 17 height 25
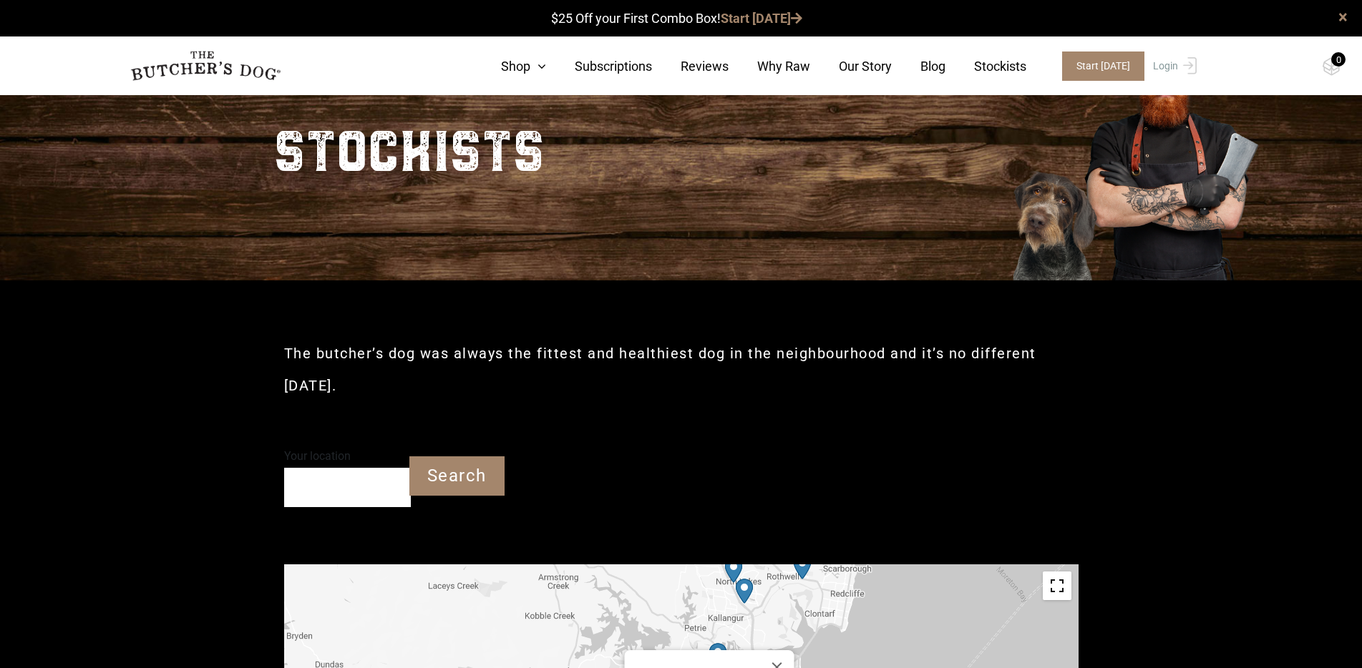
scroll to position [0, 0]
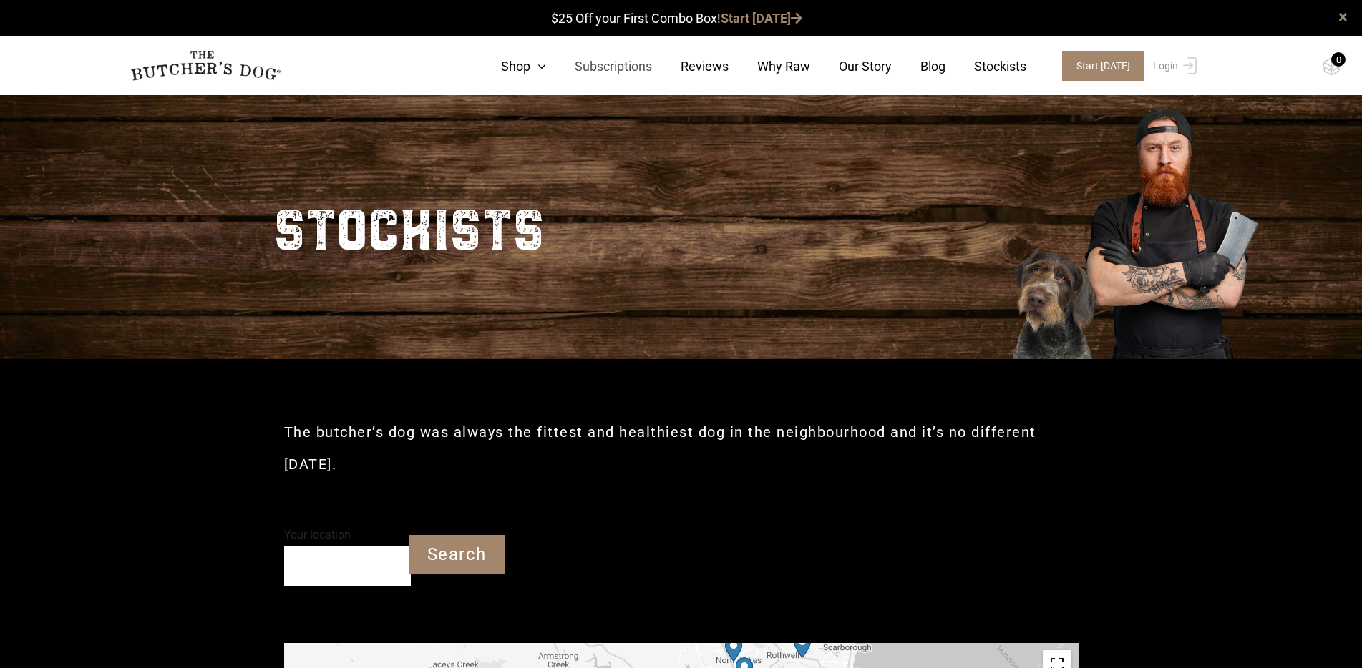
click at [587, 62] on link "Subscriptions" at bounding box center [599, 66] width 106 height 19
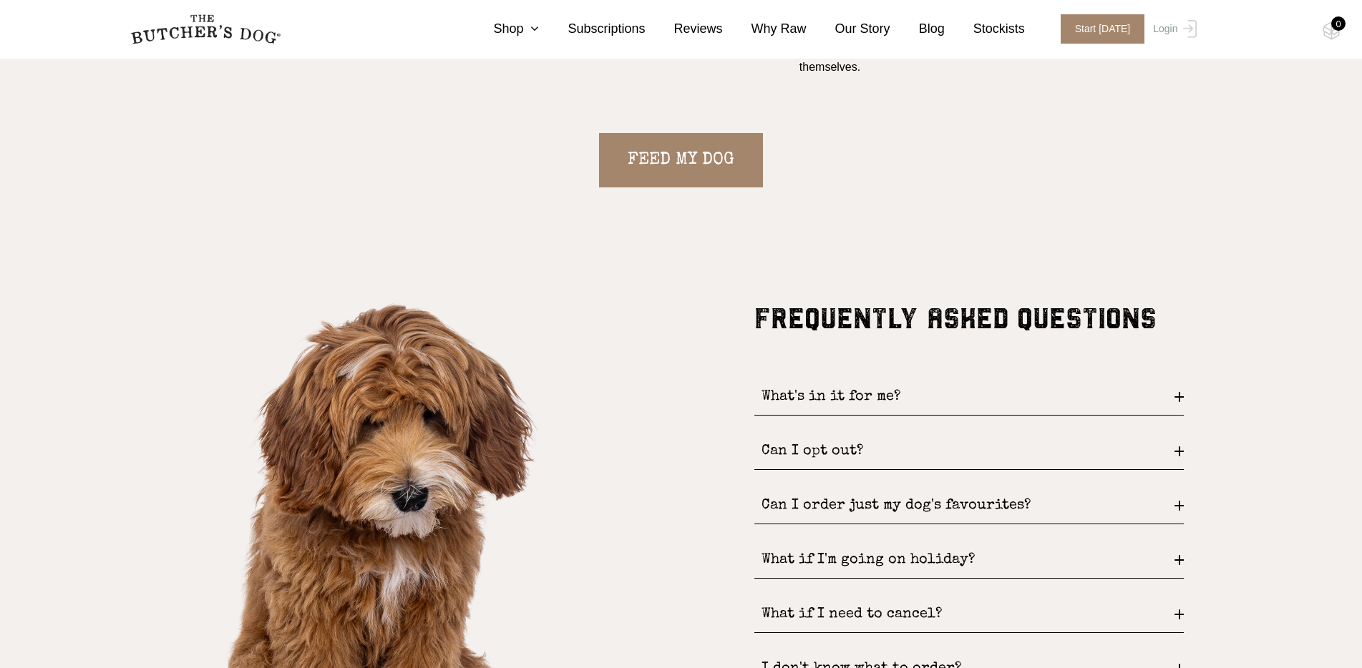
scroll to position [1864, 0]
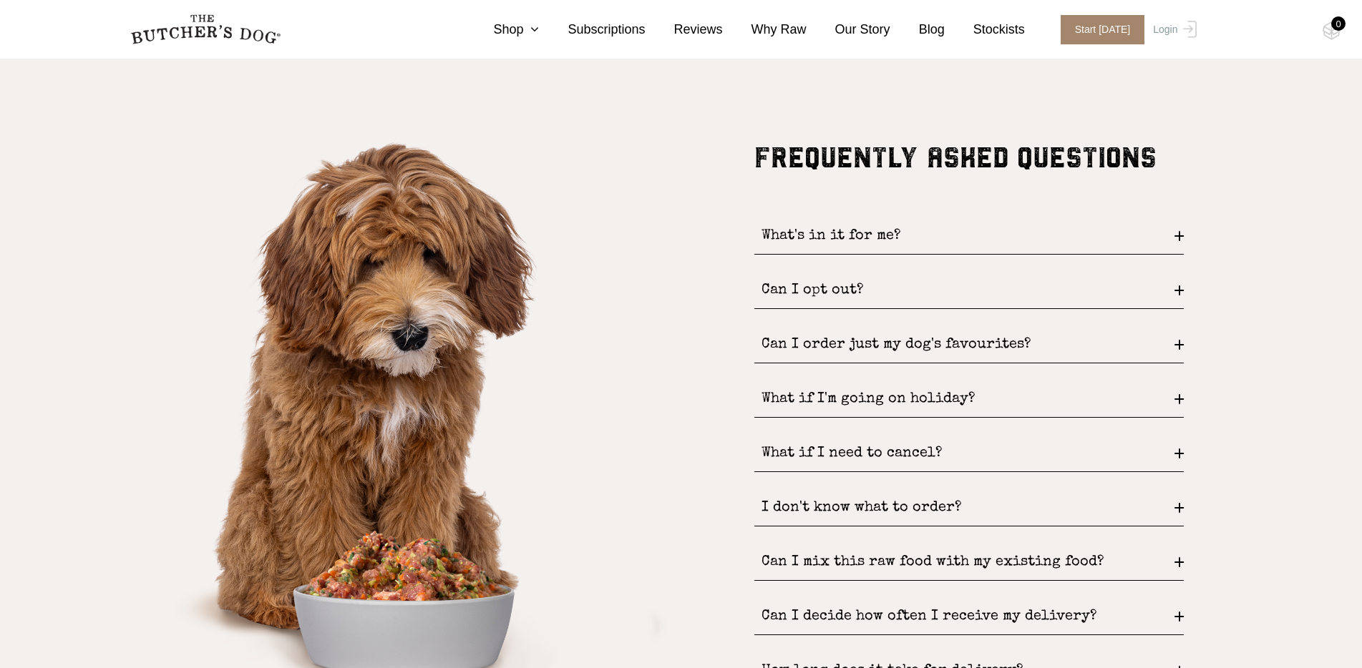
click at [1181, 346] on div "Can I order just my dog's favourites?" at bounding box center [968, 345] width 429 height 36
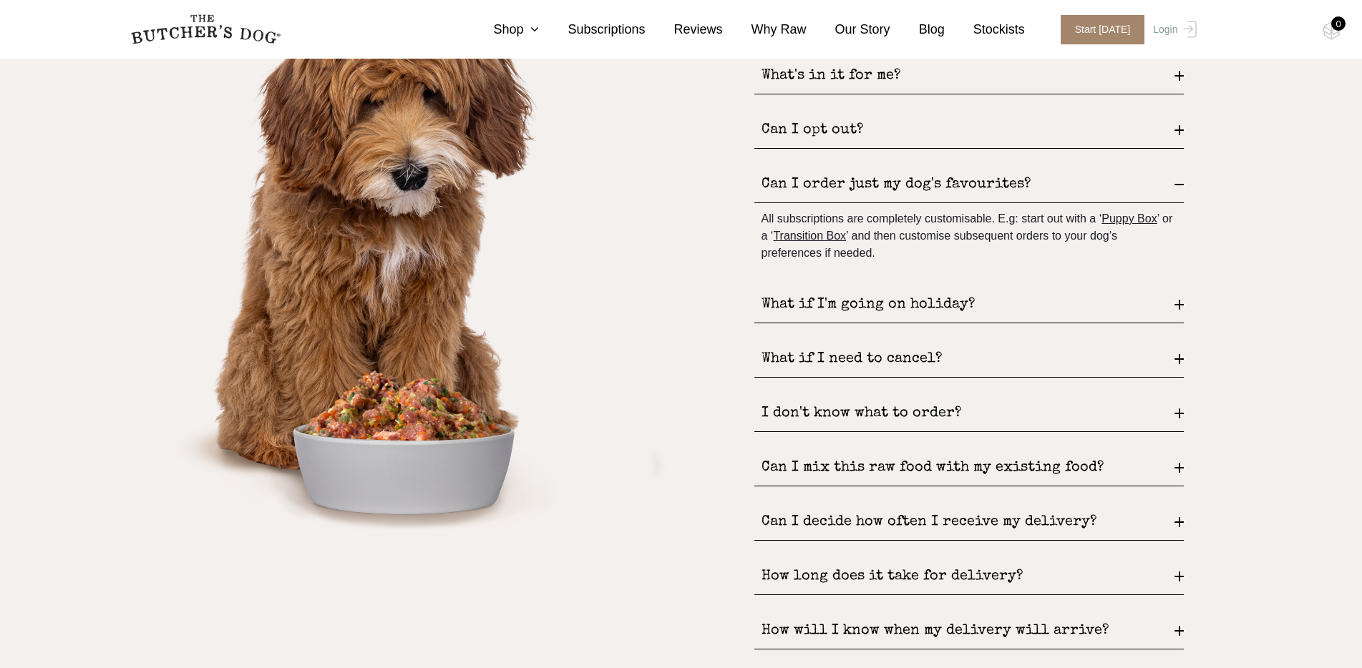
scroll to position [2031, 0]
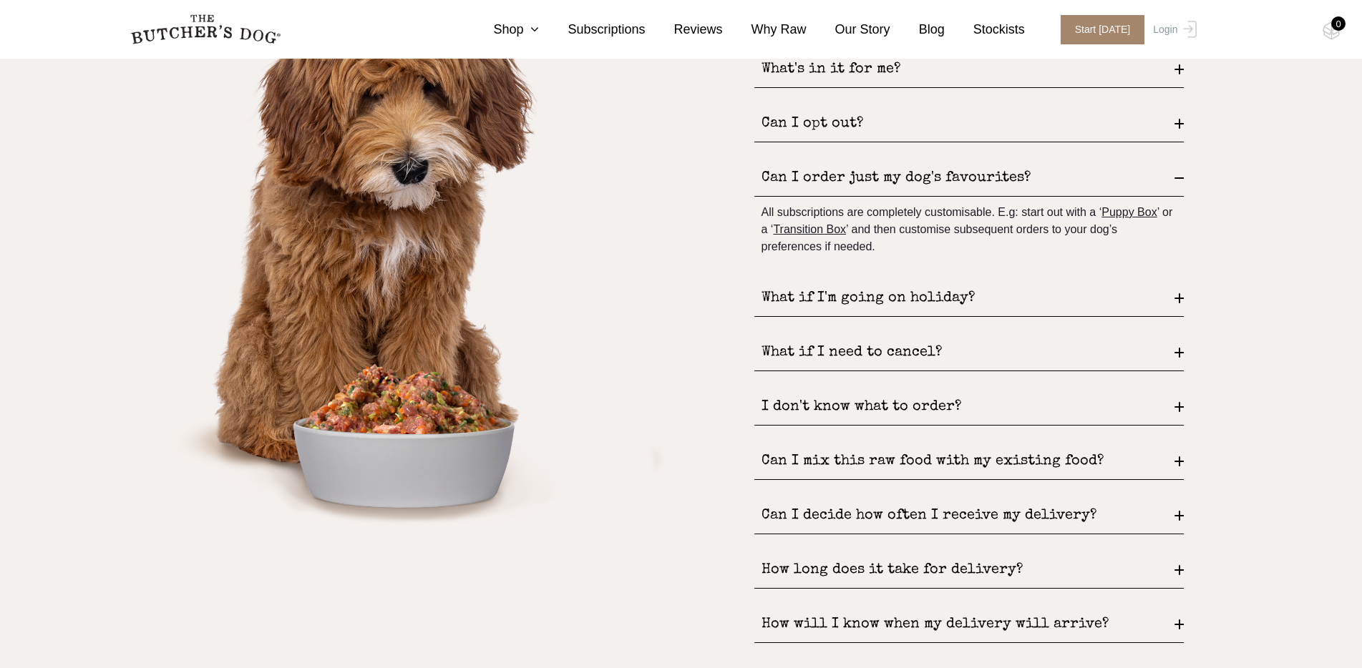
click at [1176, 297] on div "What if I'm going on holiday?" at bounding box center [968, 298] width 429 height 36
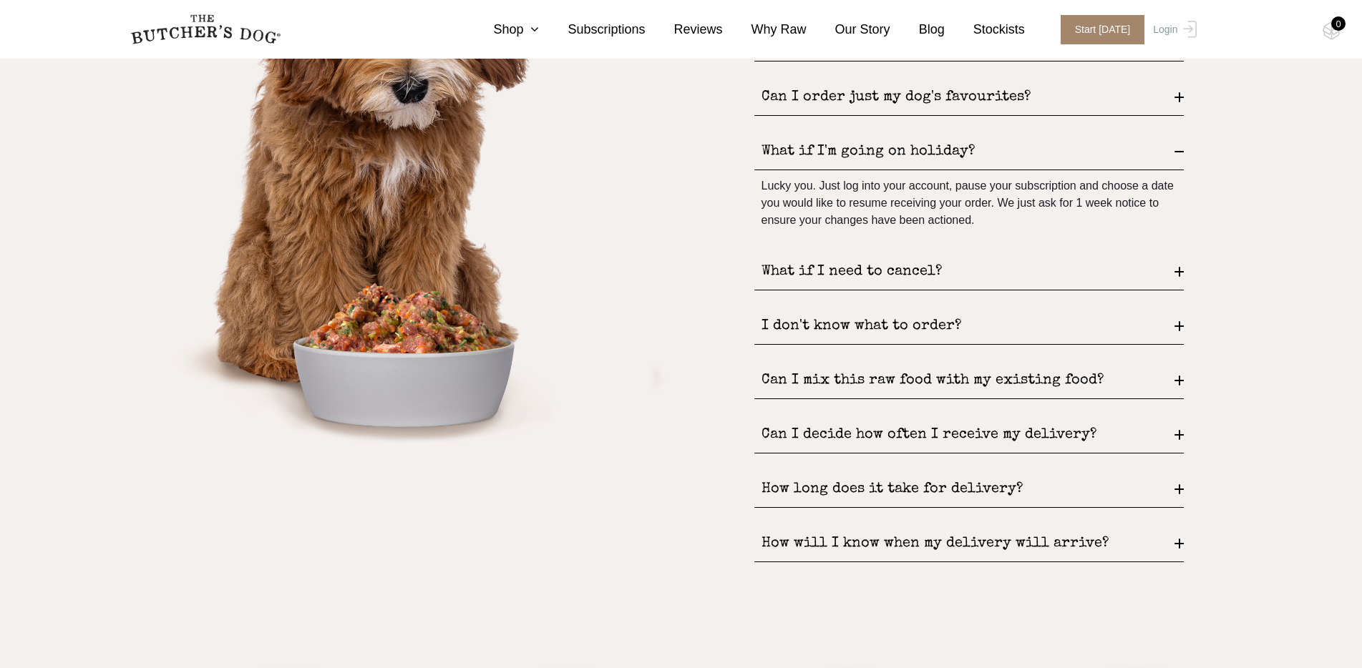
scroll to position [2175, 0]
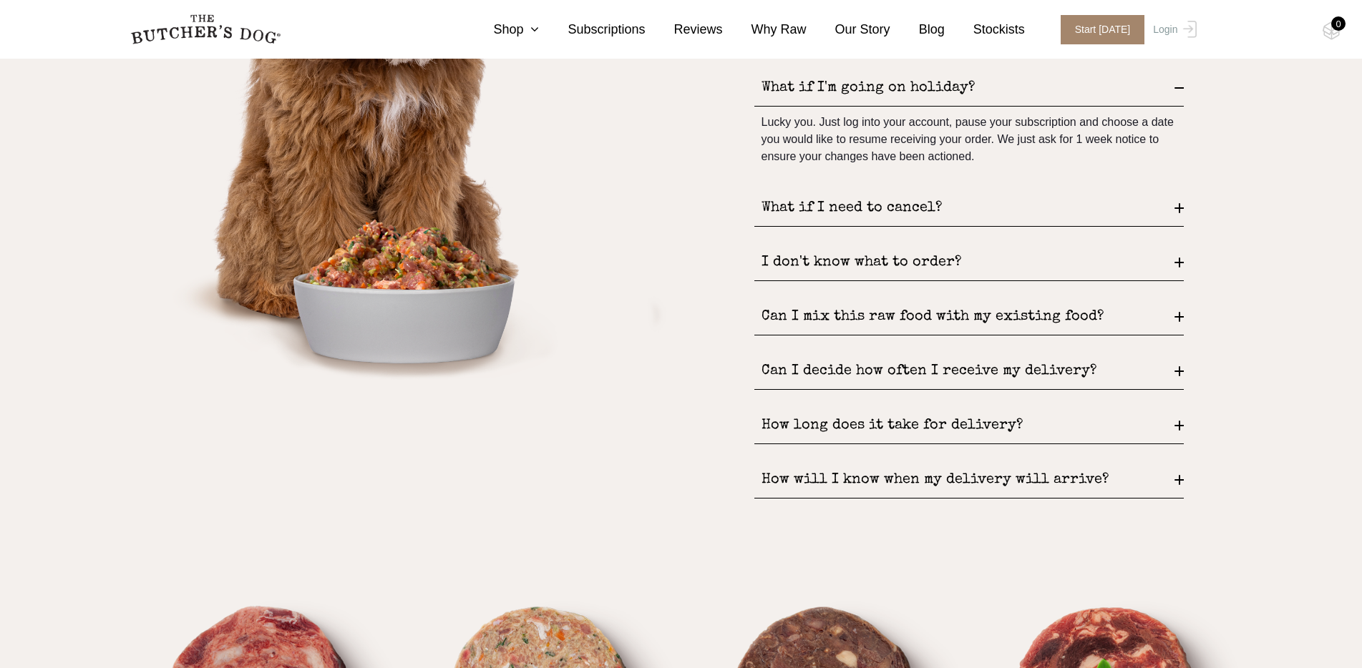
click at [1173, 313] on div "Can I mix this raw food with my existing food?" at bounding box center [968, 317] width 429 height 36
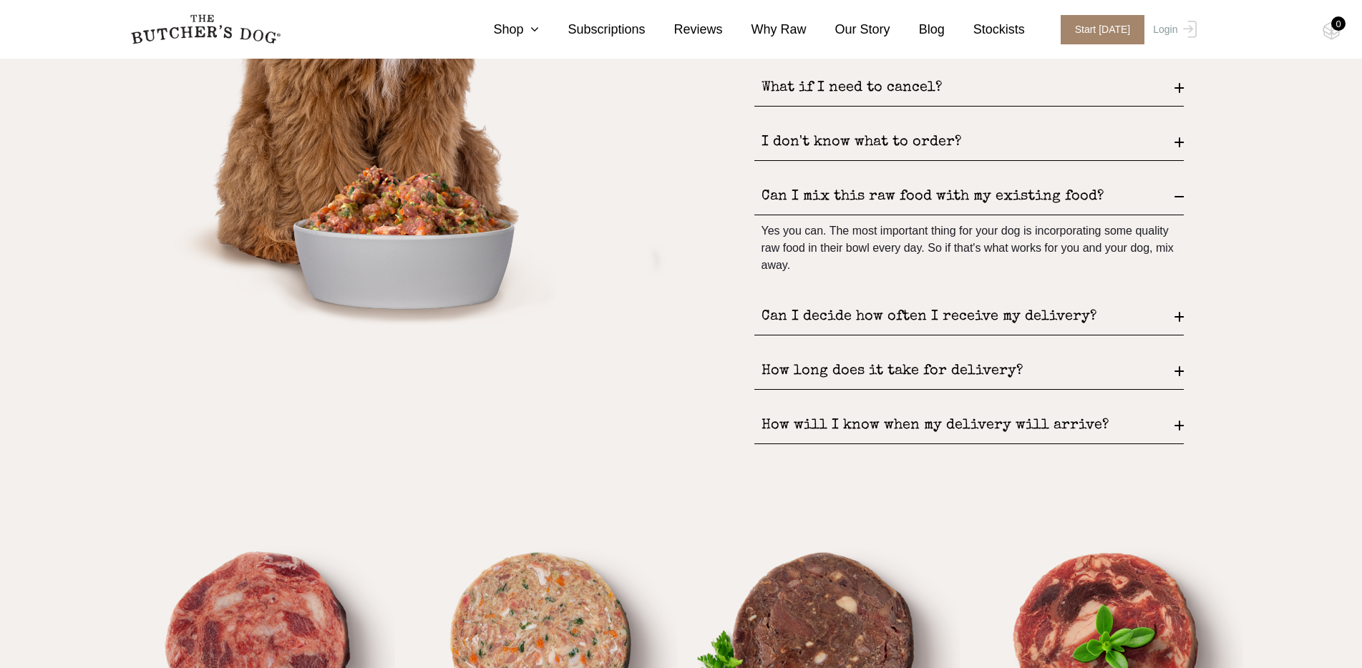
scroll to position [2230, 0]
click at [1173, 313] on div "Can I decide how often I receive my delivery?" at bounding box center [968, 316] width 429 height 36
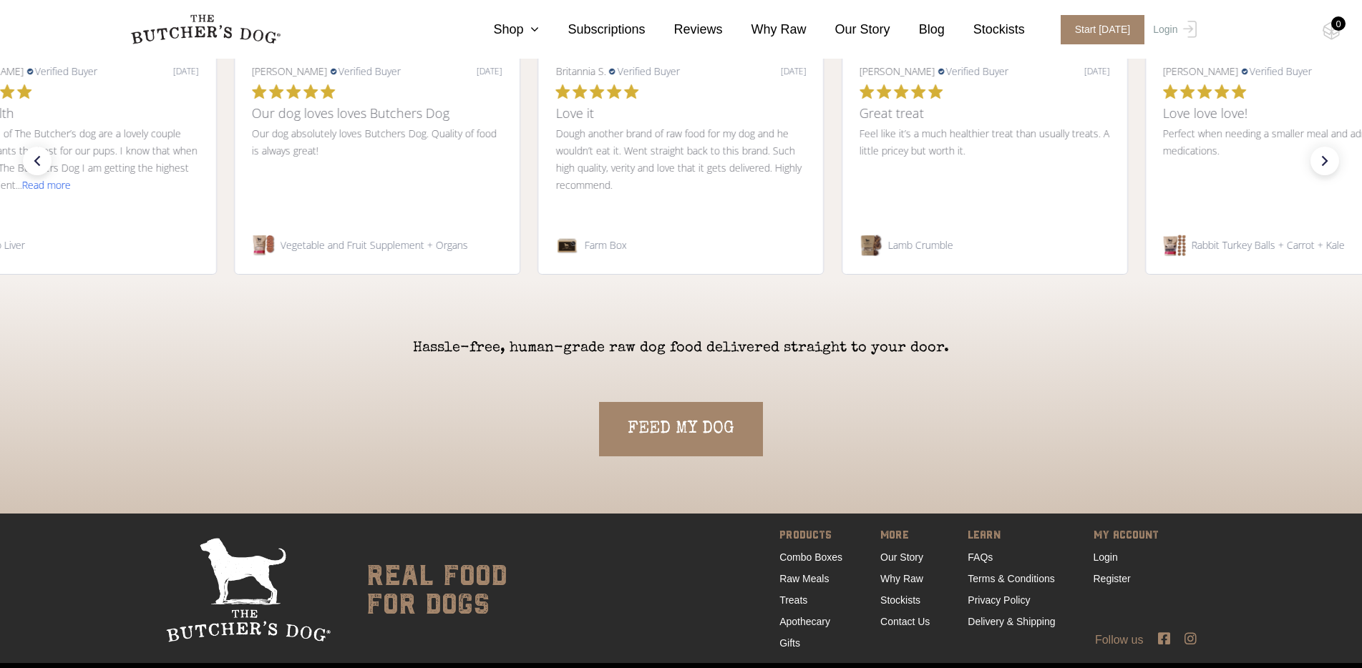
scroll to position [3267, 0]
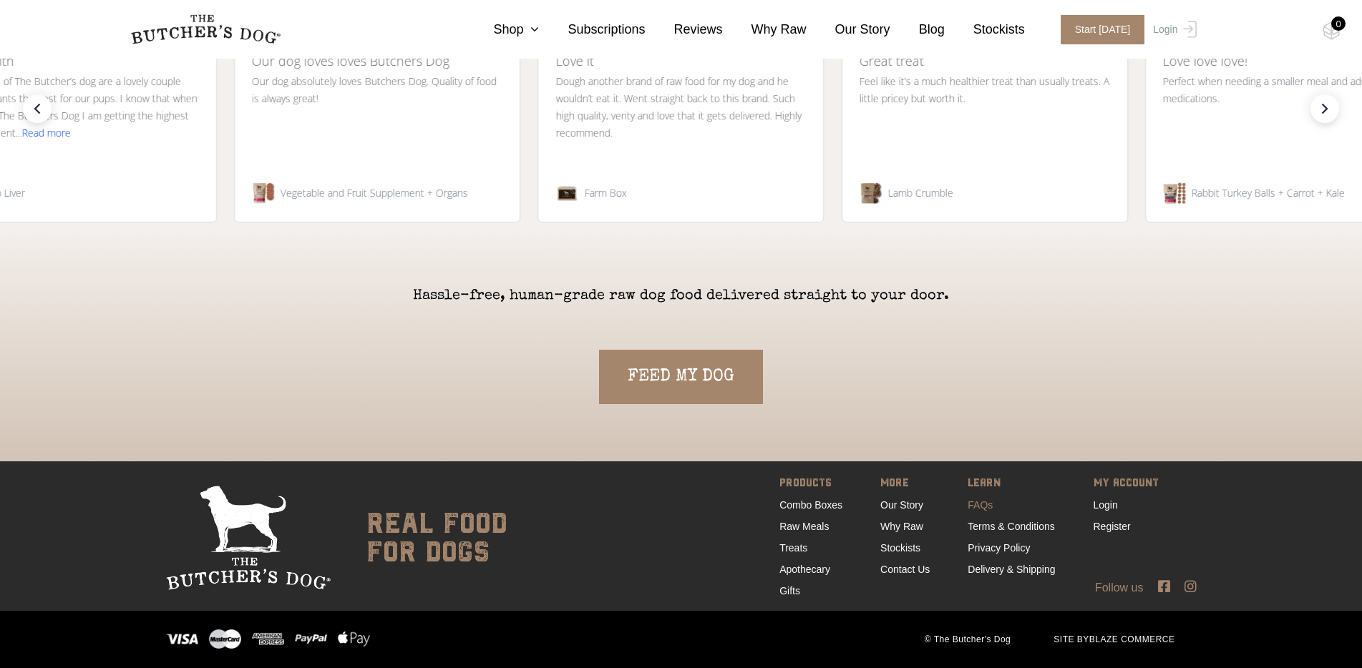
click at [981, 509] on link "FAQs" at bounding box center [979, 504] width 25 height 11
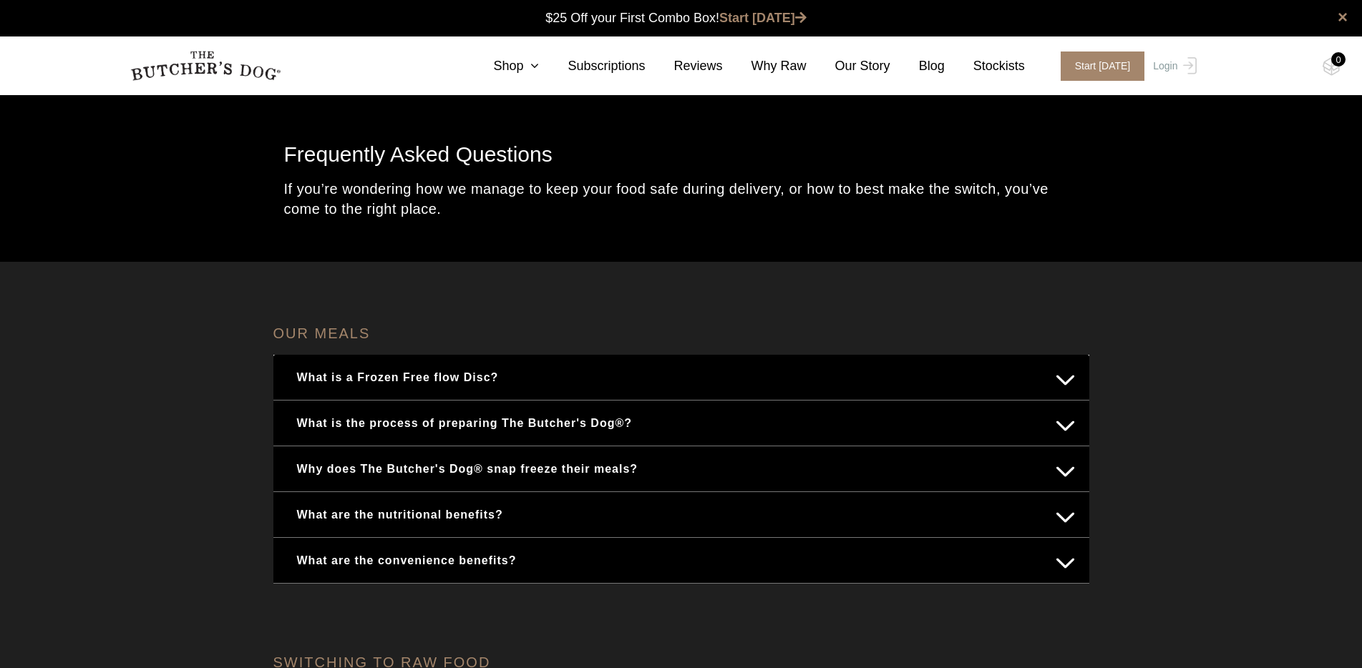
click at [1071, 380] on button "What is a Frozen Free flow Disc?" at bounding box center [681, 377] width 787 height 28
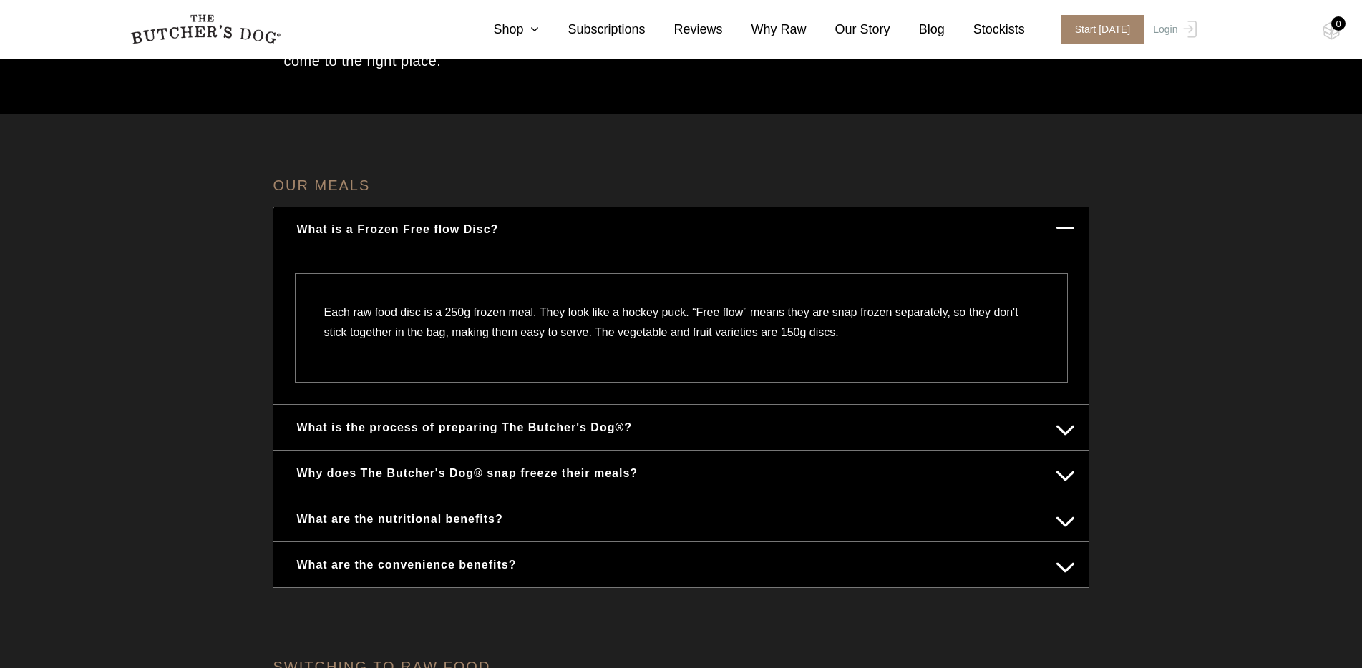
scroll to position [173, 0]
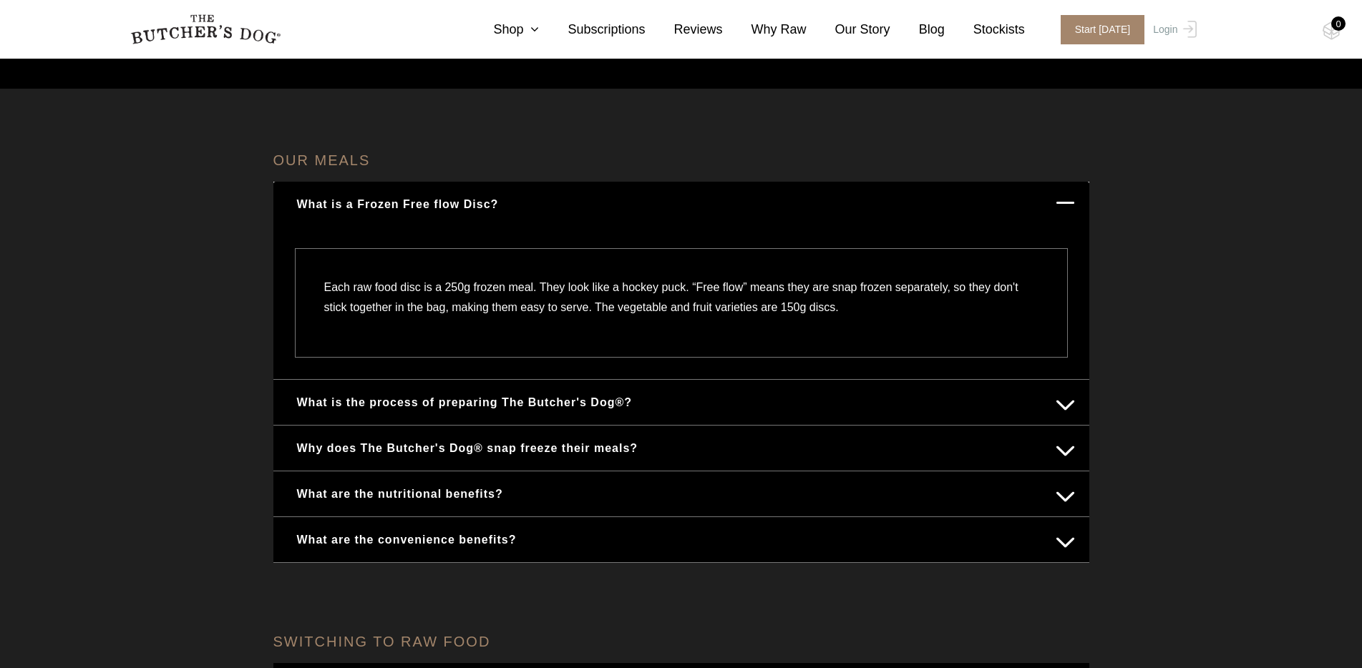
click at [1046, 401] on button "What is the process of preparing The Butcher's Dog®?" at bounding box center [681, 403] width 787 height 28
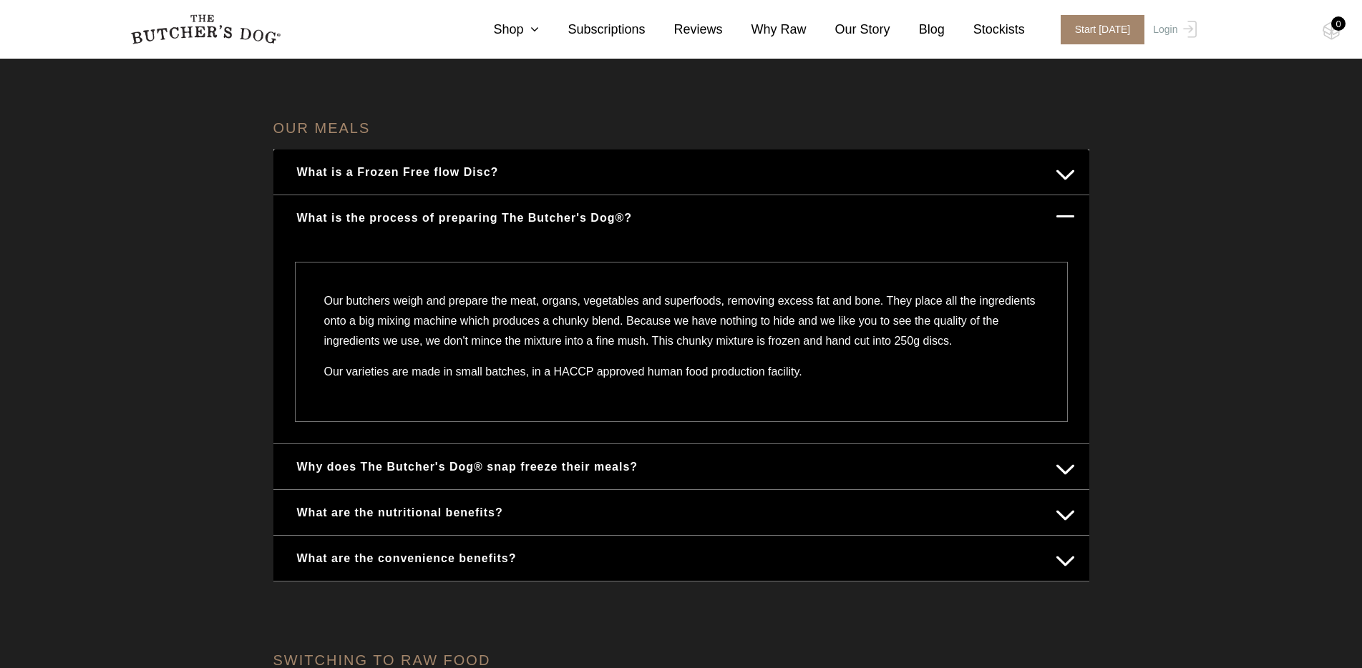
scroll to position [228, 0]
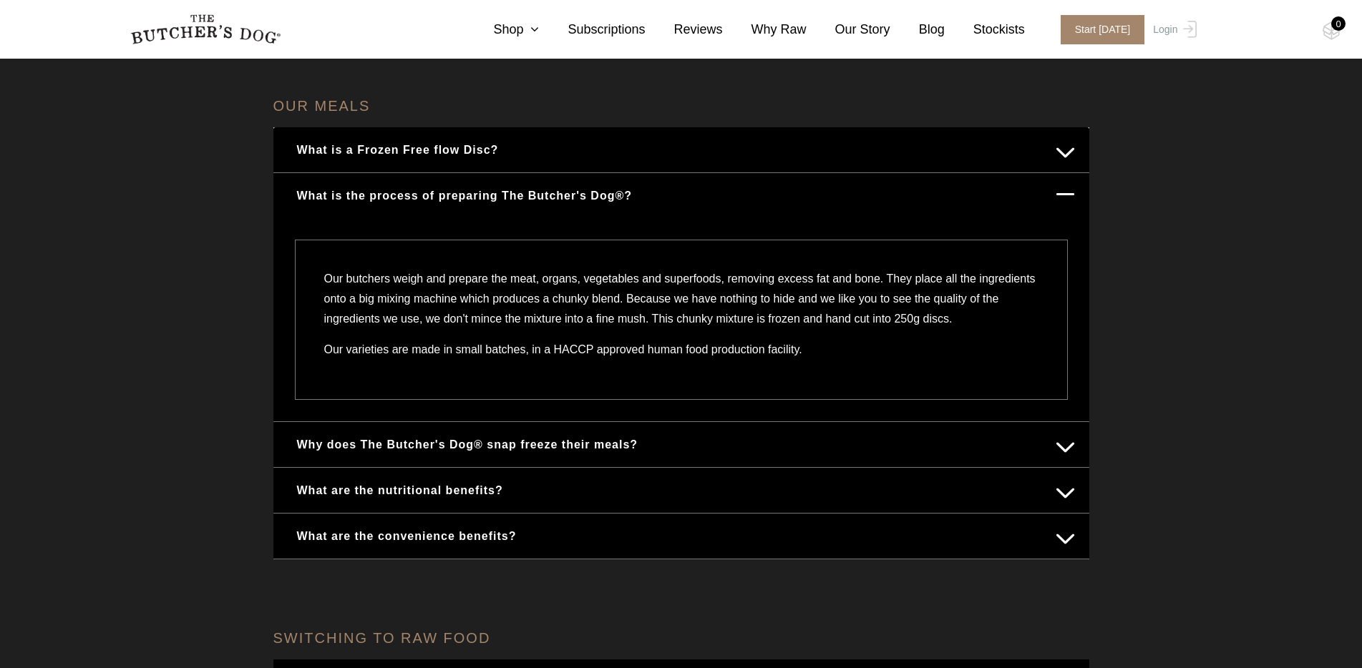
click at [1075, 555] on div "What are the convenience benefits?" at bounding box center [681, 536] width 816 height 45
click at [1062, 550] on button "What are the convenience benefits?" at bounding box center [681, 536] width 787 height 28
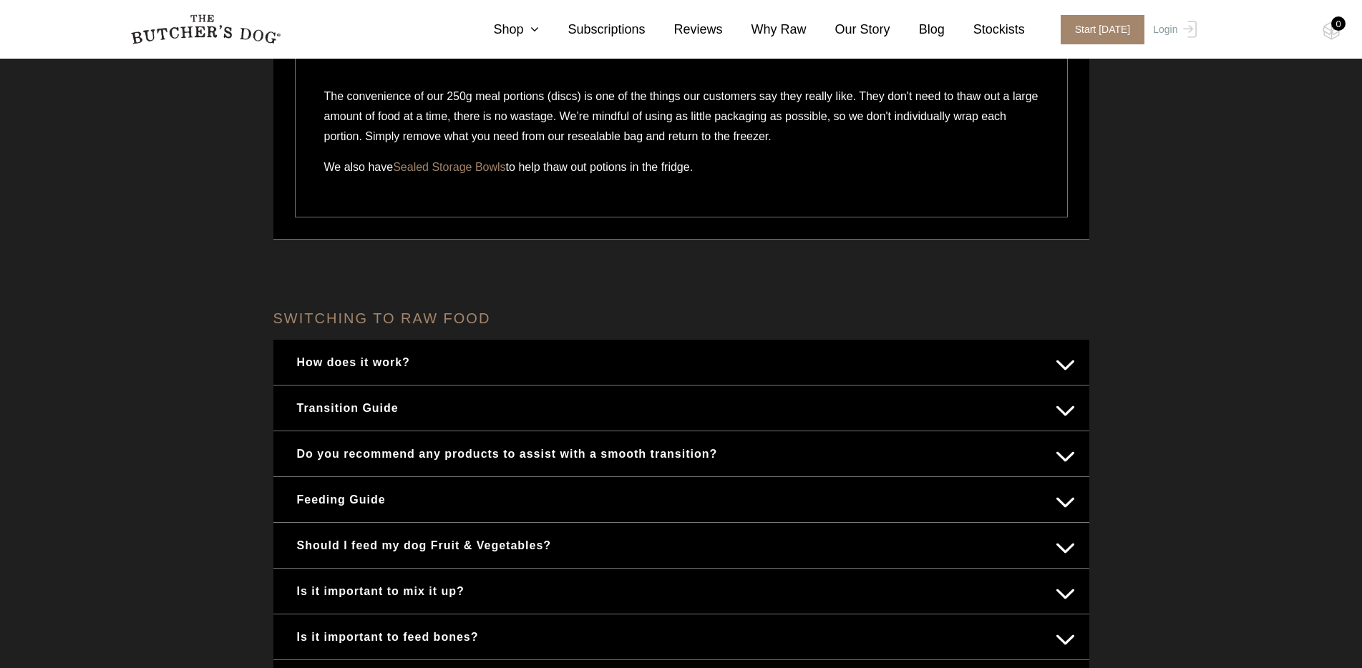
scroll to position [550, 0]
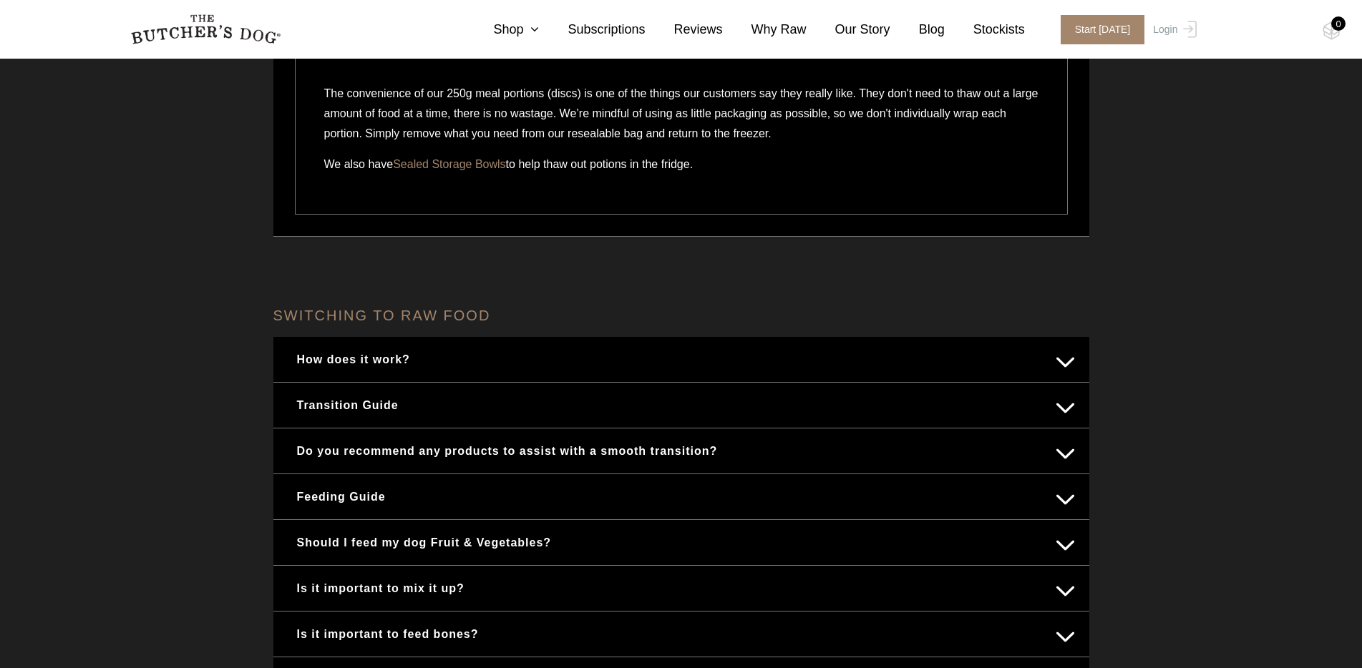
click at [1070, 411] on button "Transition Guide" at bounding box center [681, 405] width 787 height 28
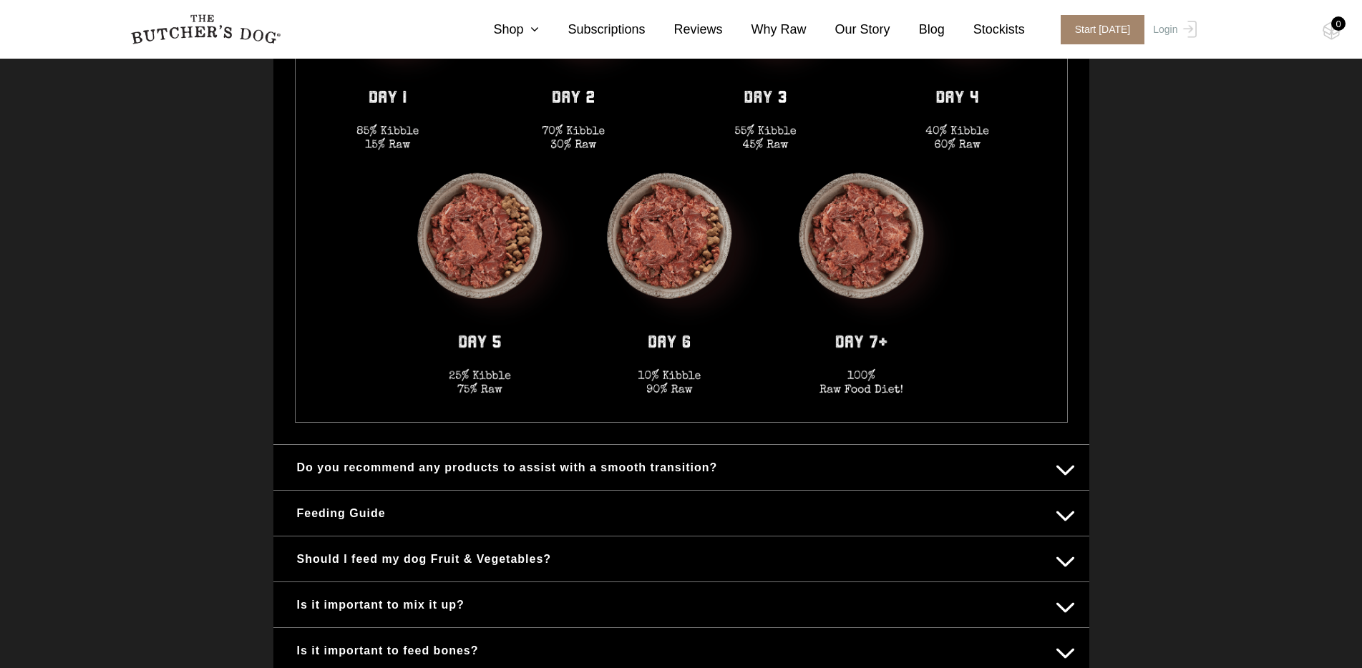
scroll to position [1075, 0]
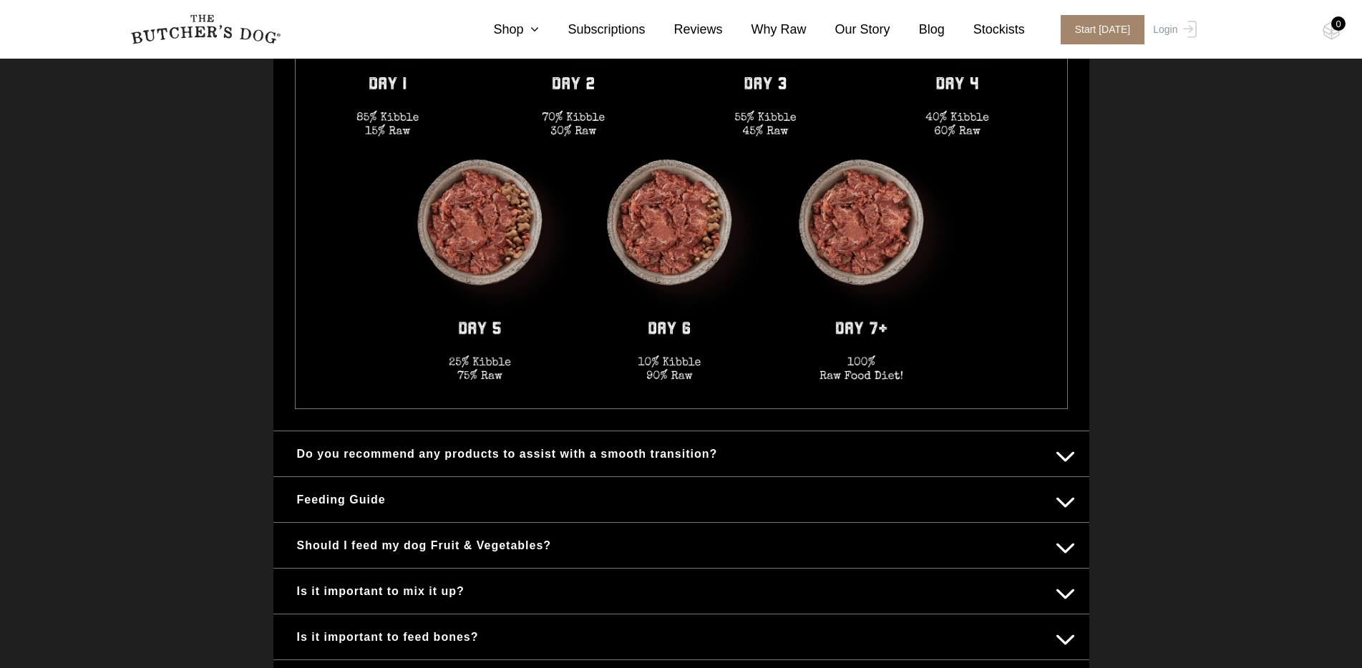
click at [1070, 460] on button "Do you recommend any products to assist with a smooth transition?" at bounding box center [681, 454] width 787 height 28
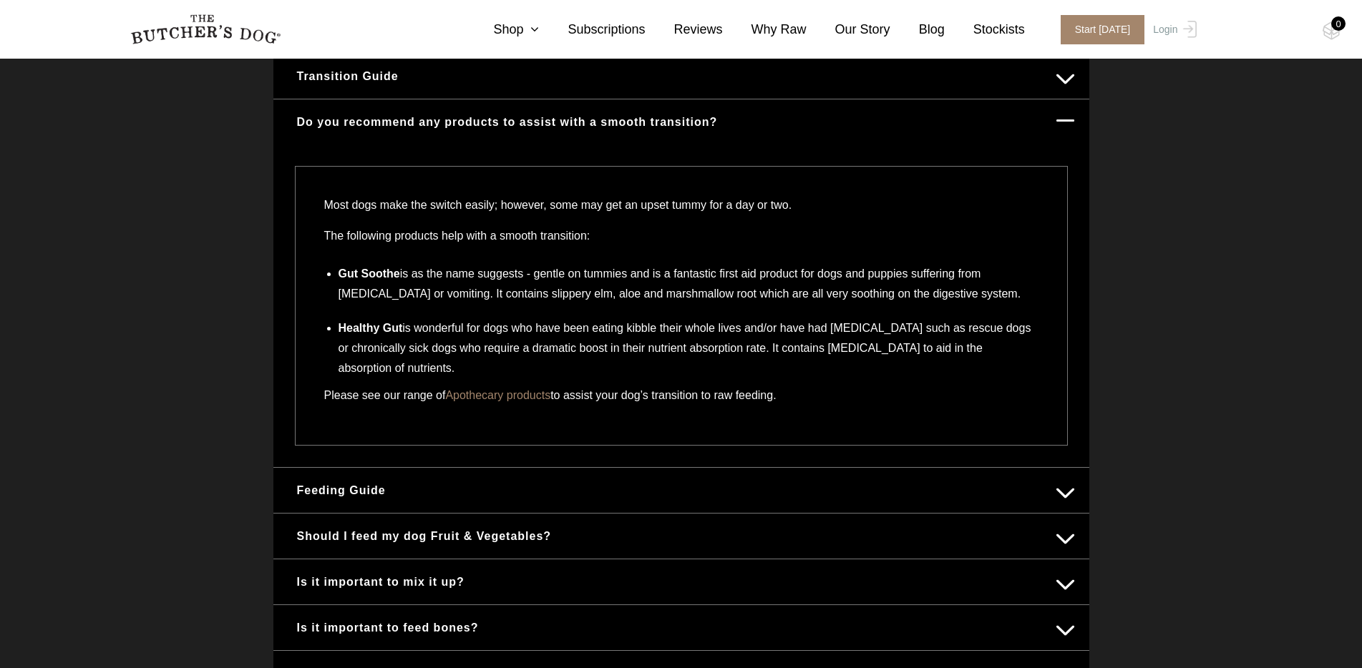
scroll to position [706, 0]
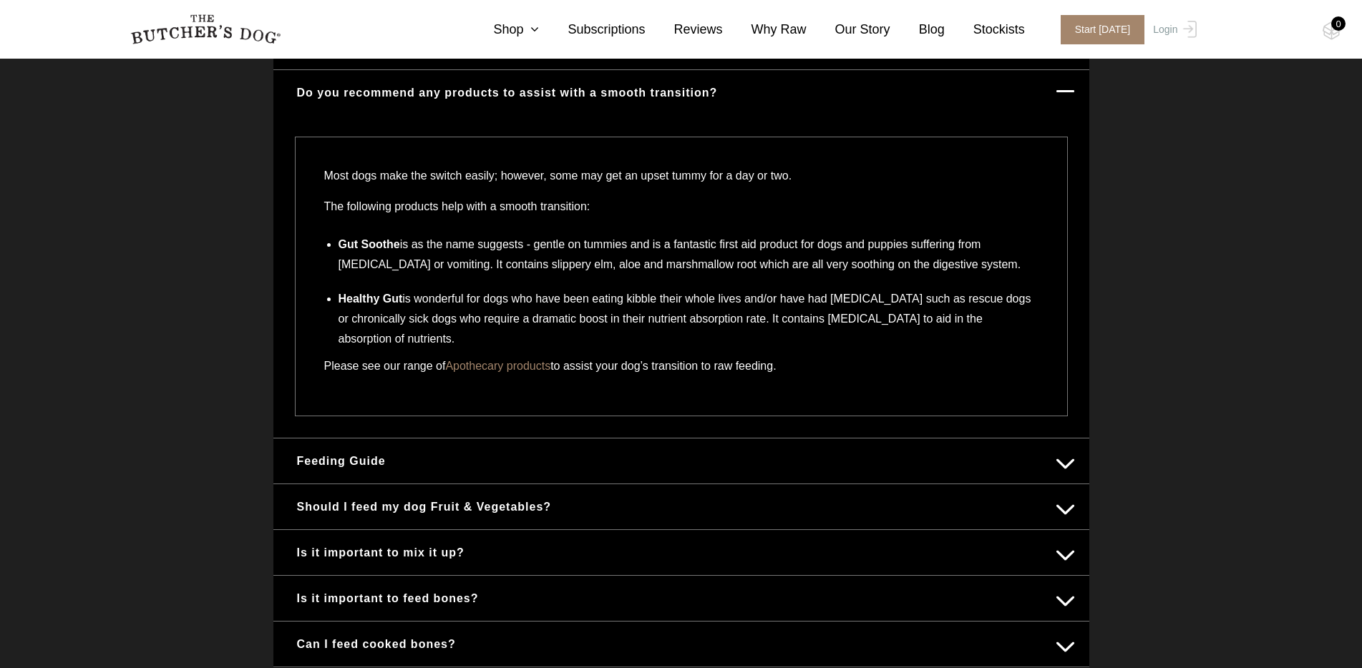
click at [1078, 451] on div "Feeding Guide" at bounding box center [681, 461] width 816 height 45
click at [1072, 459] on button "Feeding Guide" at bounding box center [681, 461] width 787 height 28
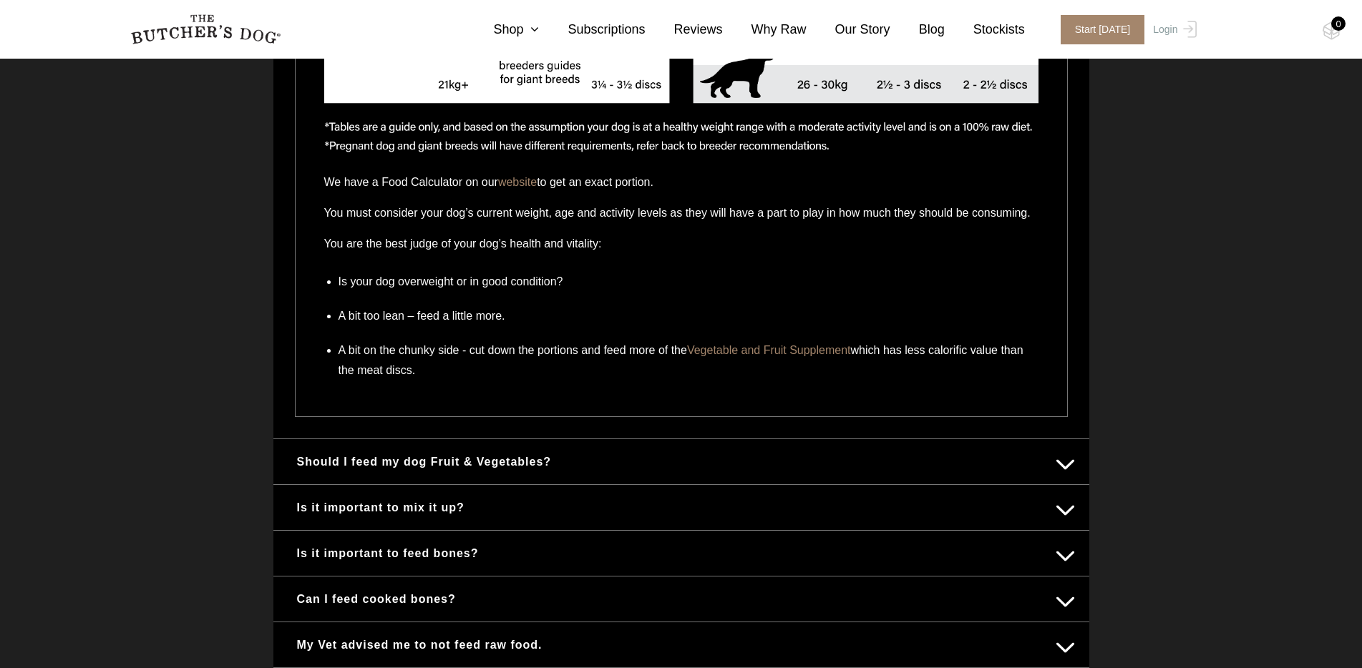
scroll to position [1332, 0]
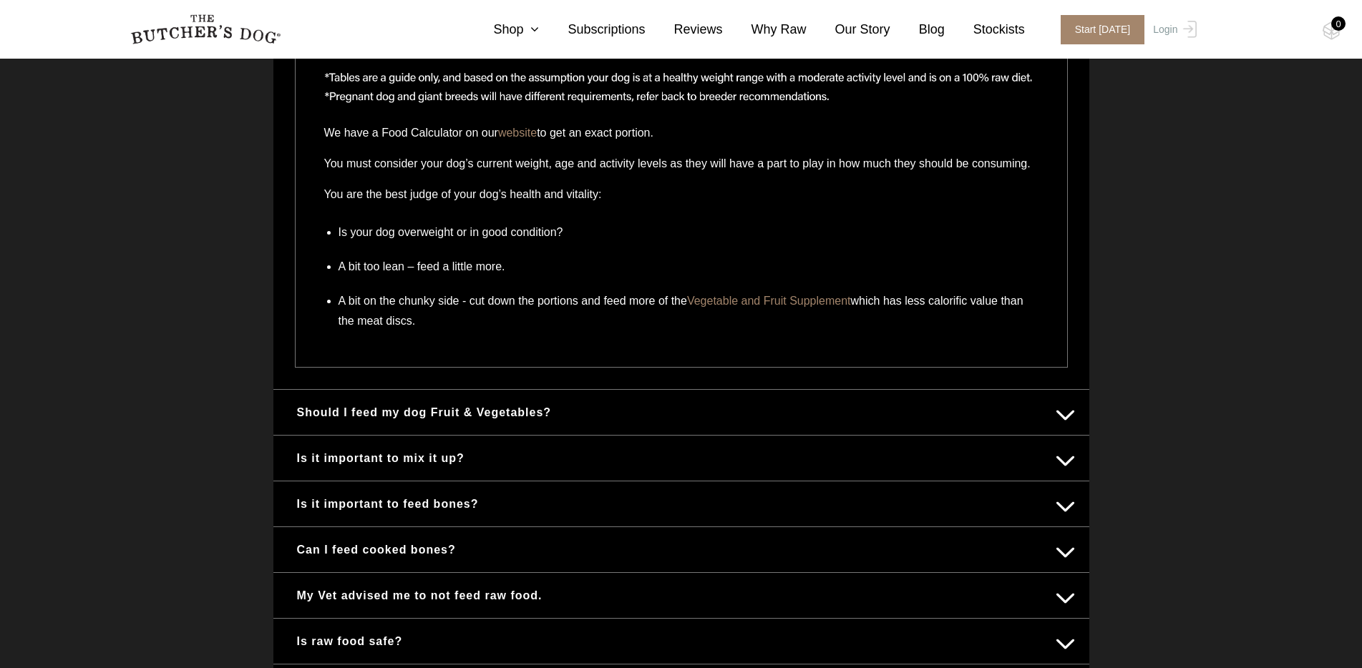
click at [1058, 426] on button "Should I feed my dog Fruit & Vegetables?" at bounding box center [681, 413] width 787 height 28
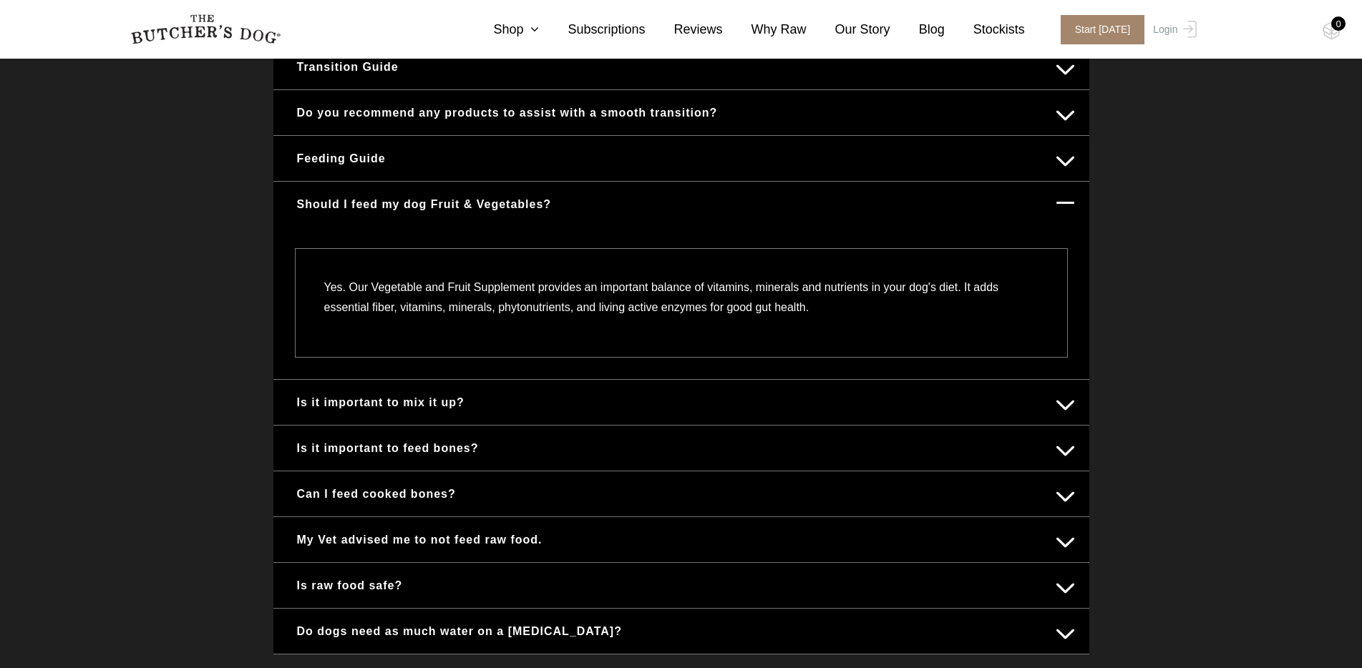
scroll to position [766, 0]
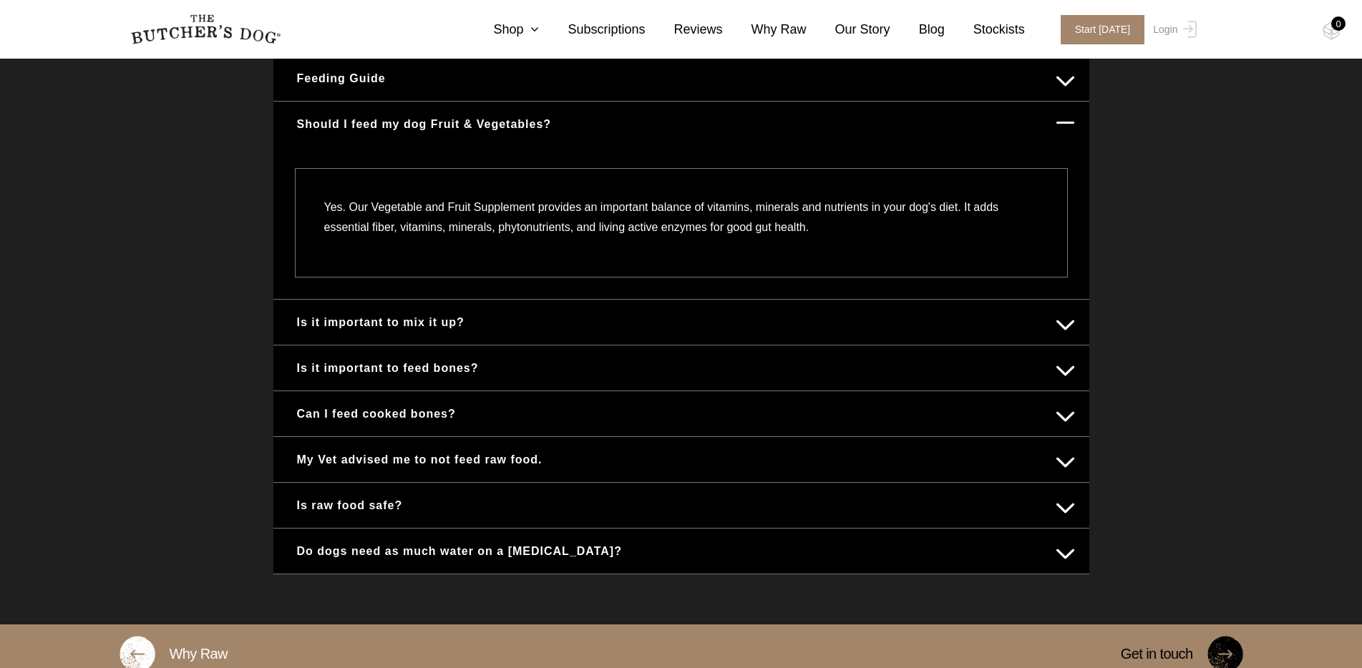
click at [1058, 374] on button "Is it important to feed bones?" at bounding box center [681, 368] width 787 height 28
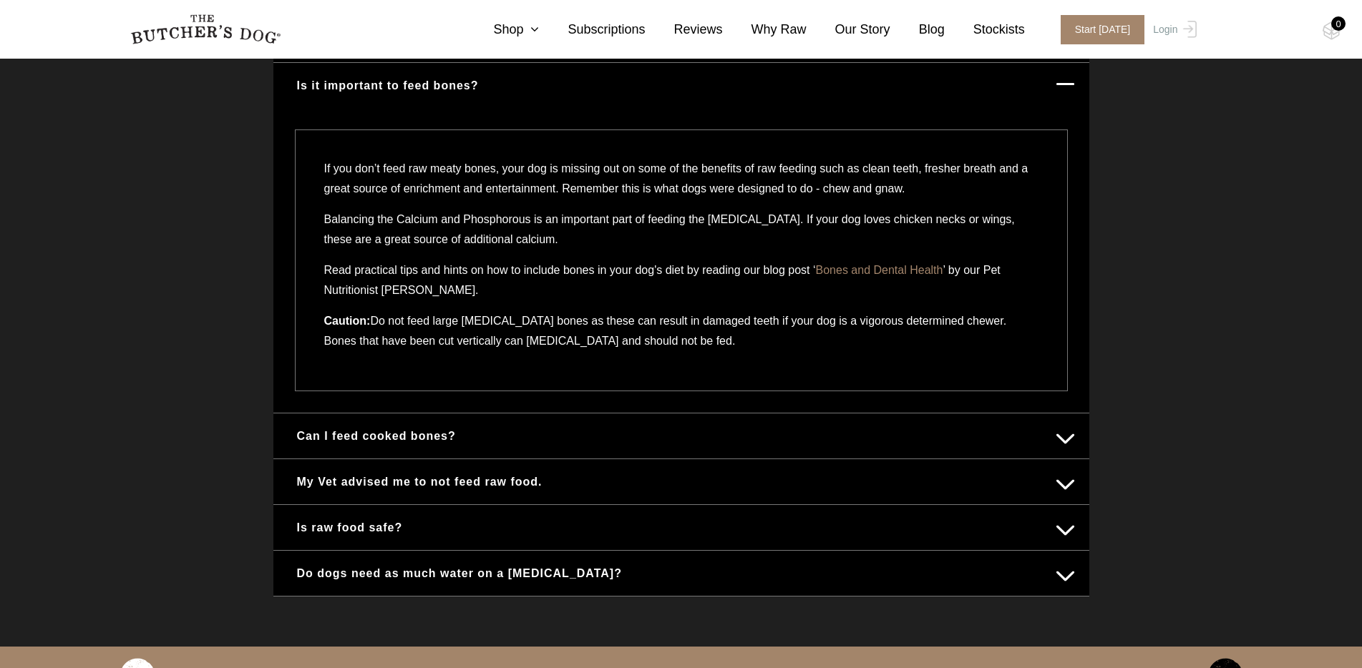
scroll to position [899, 0]
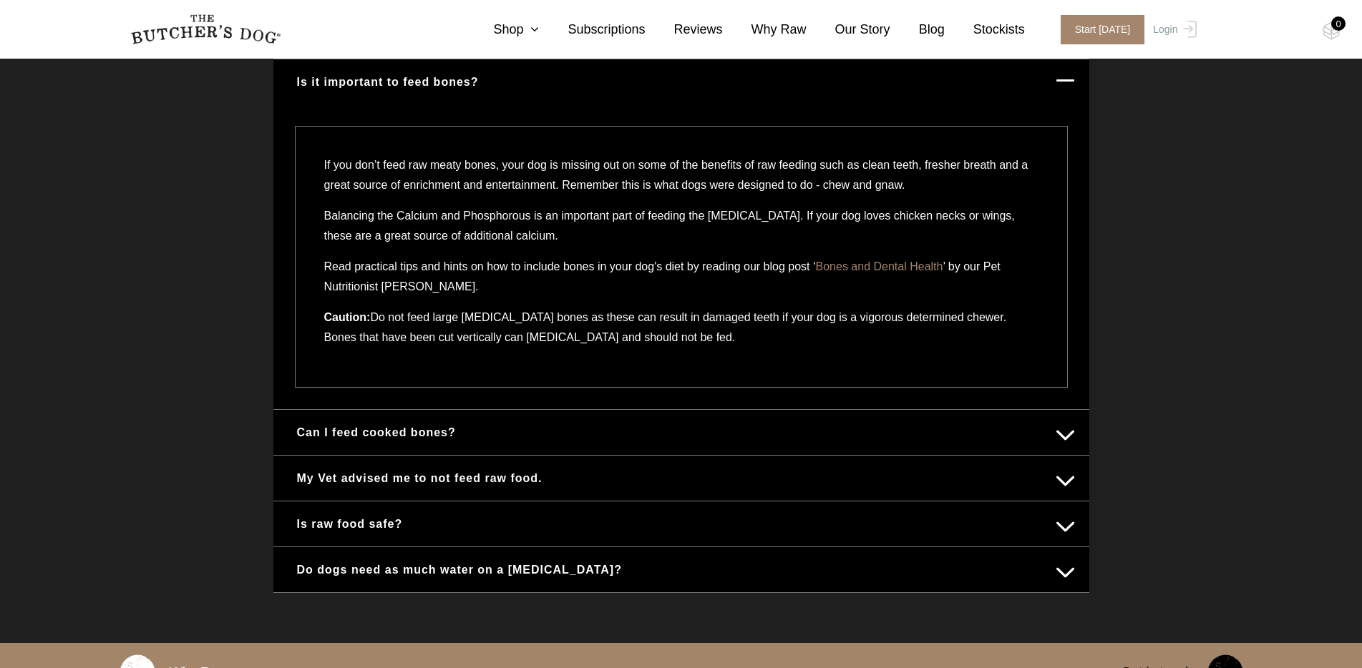
click at [1066, 489] on button "My Vet advised me to not feed raw food." at bounding box center [681, 478] width 787 height 28
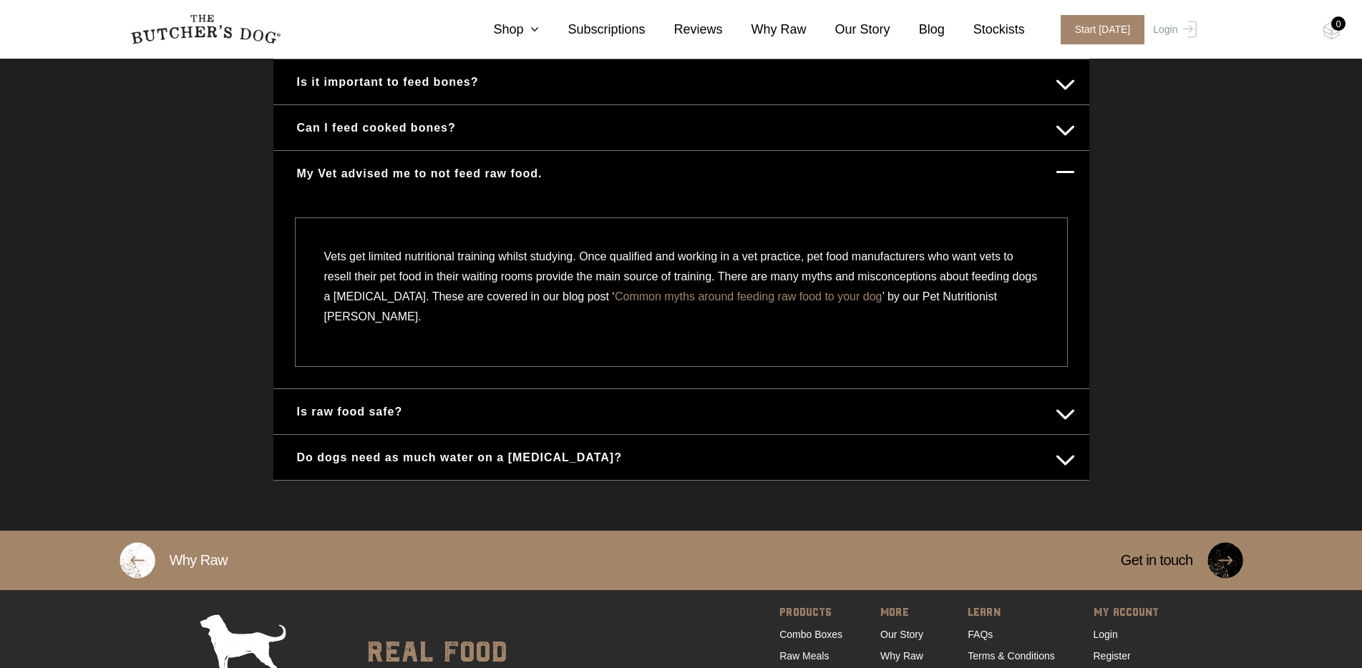
click at [885, 413] on button "Is raw food safe?" at bounding box center [681, 412] width 787 height 28
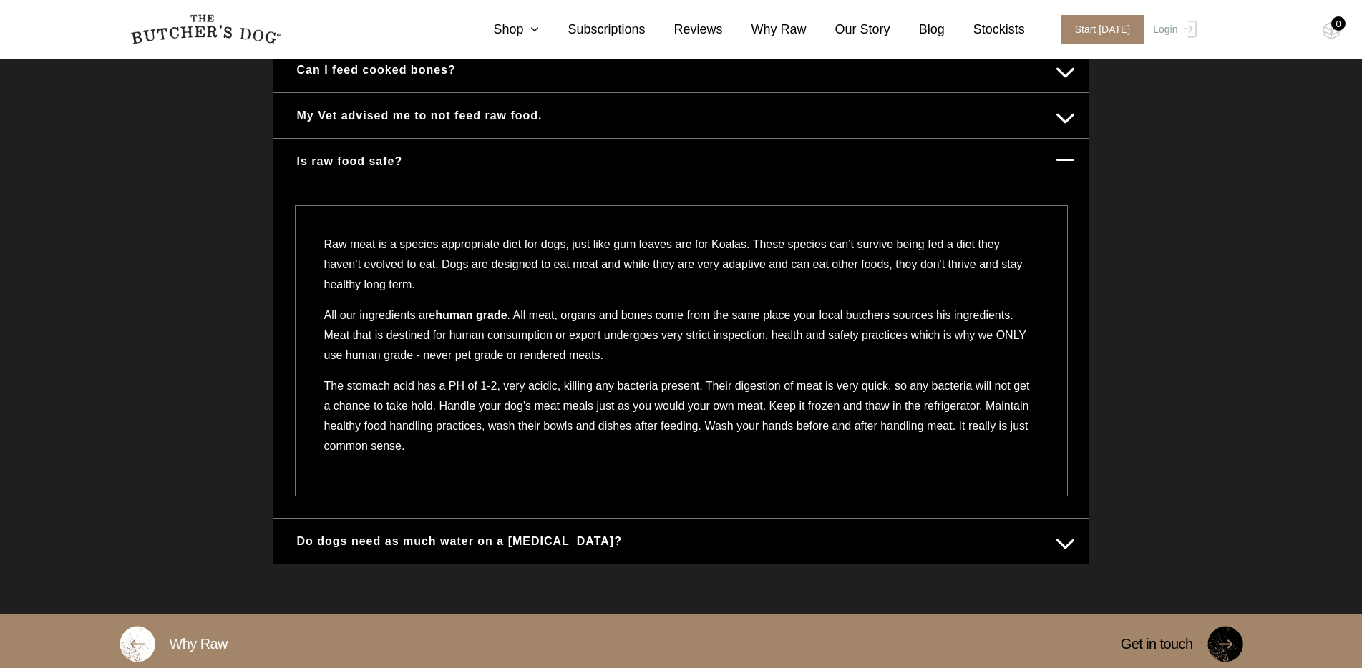
scroll to position [977, 0]
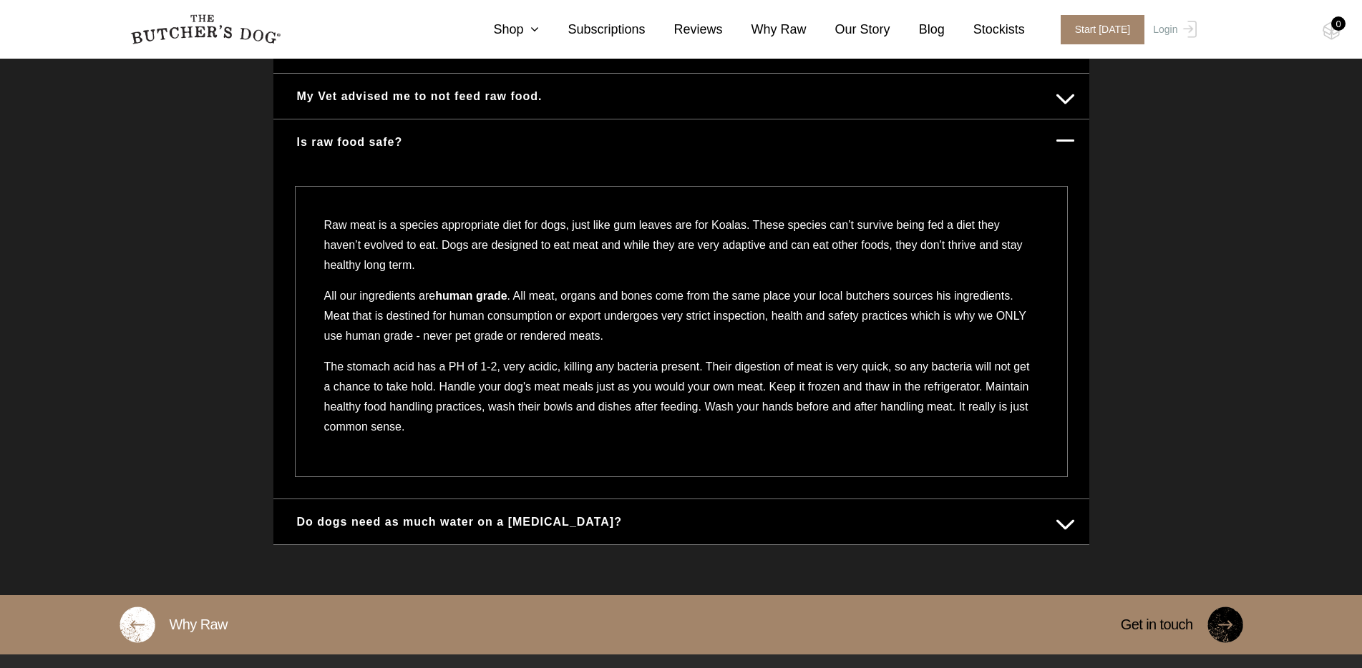
click at [865, 519] on button "Do dogs need as much water on a [MEDICAL_DATA]?" at bounding box center [681, 522] width 787 height 28
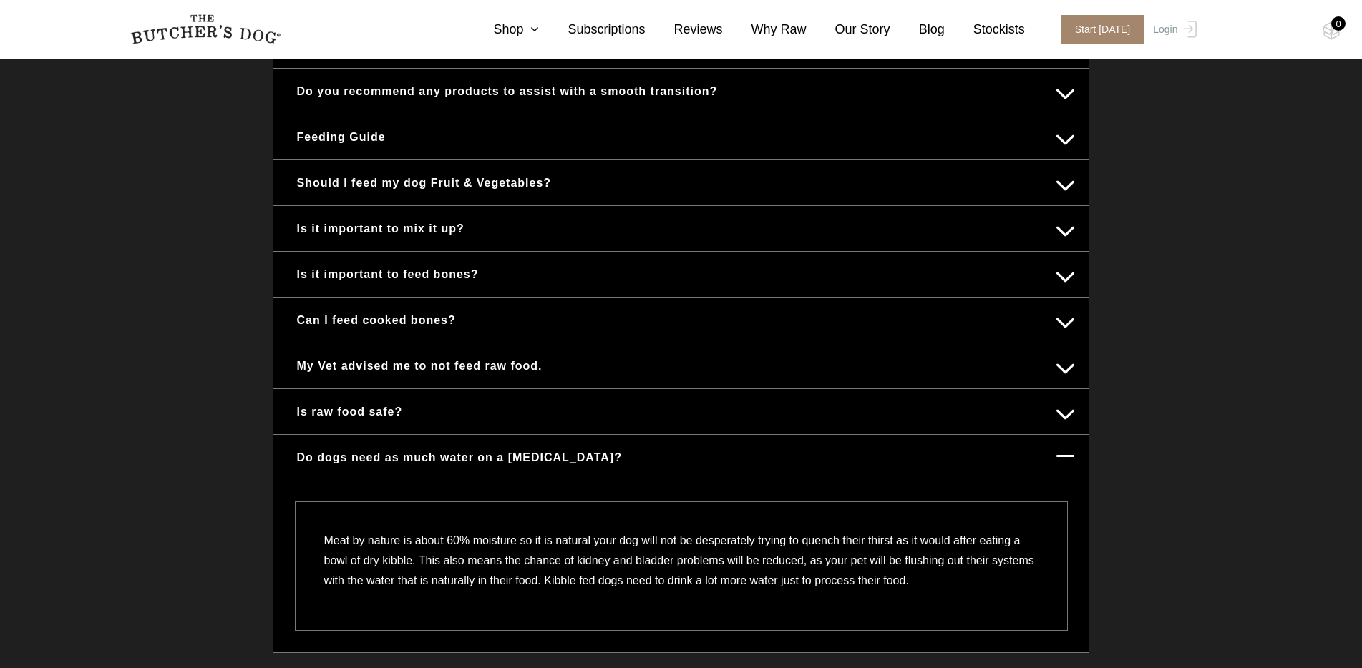
scroll to position [704, 0]
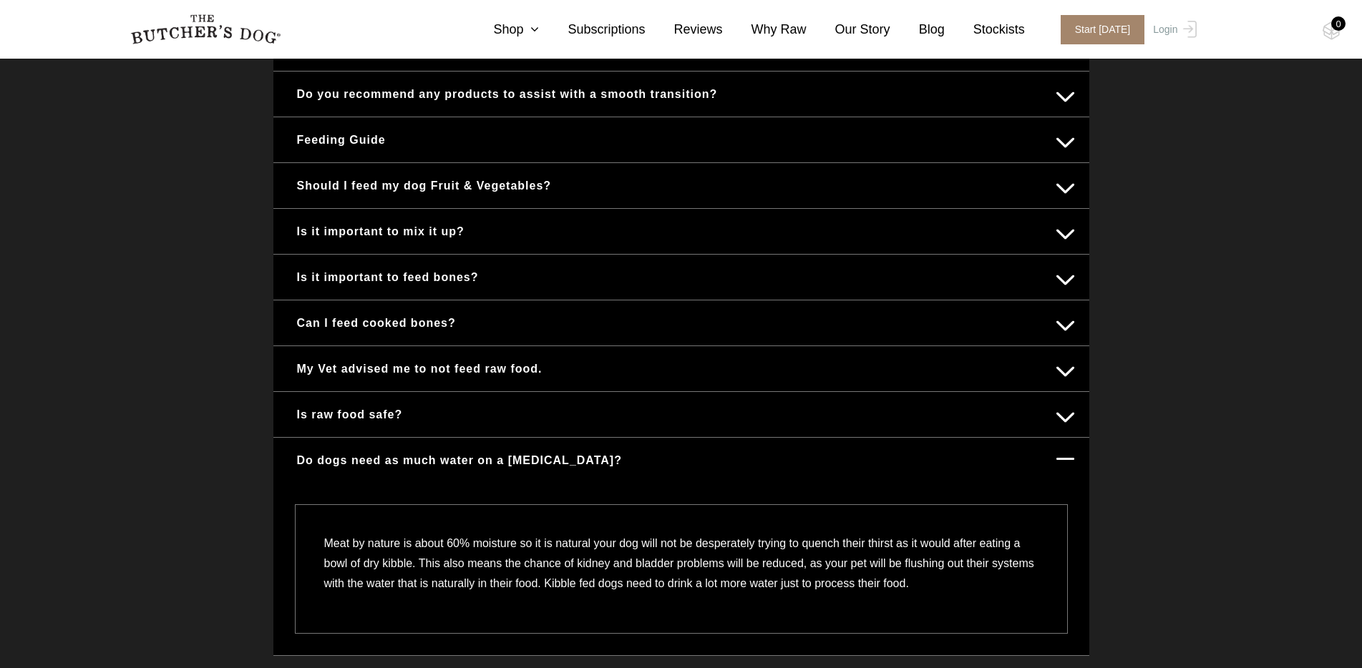
click at [710, 324] on button "Can I feed cooked bones?" at bounding box center [681, 323] width 787 height 28
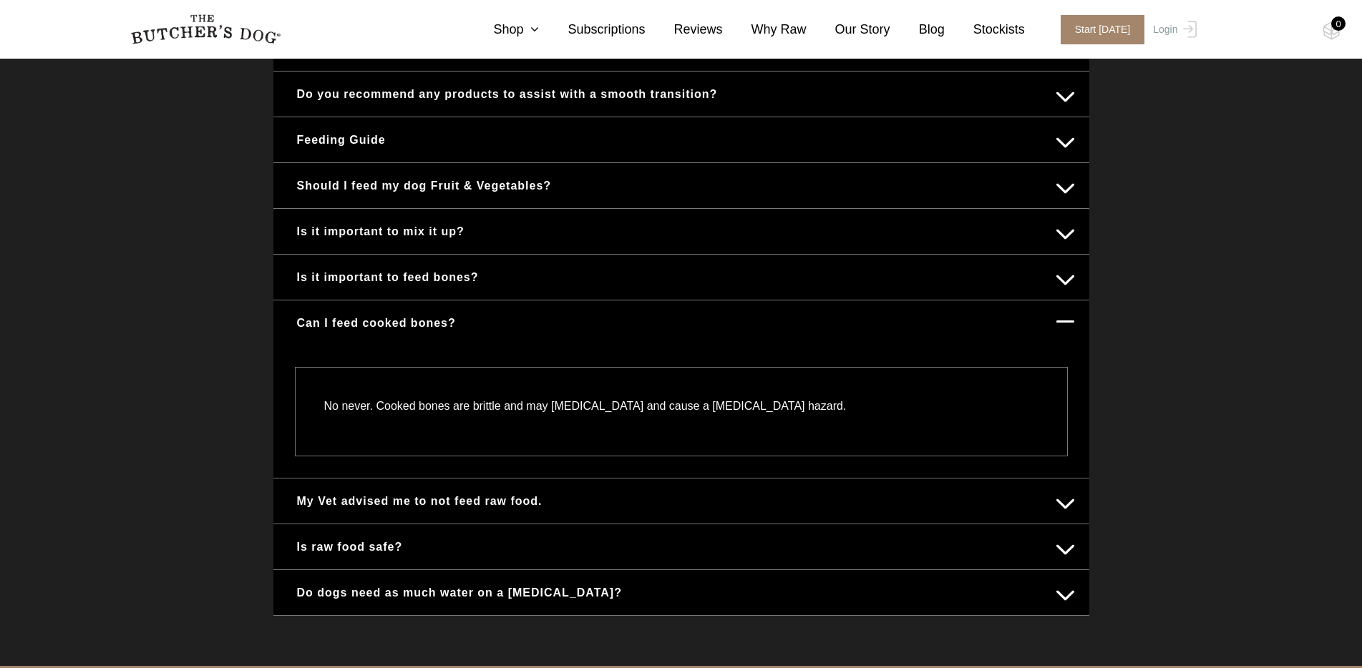
click at [779, 542] on button "Is raw food safe?" at bounding box center [681, 547] width 787 height 28
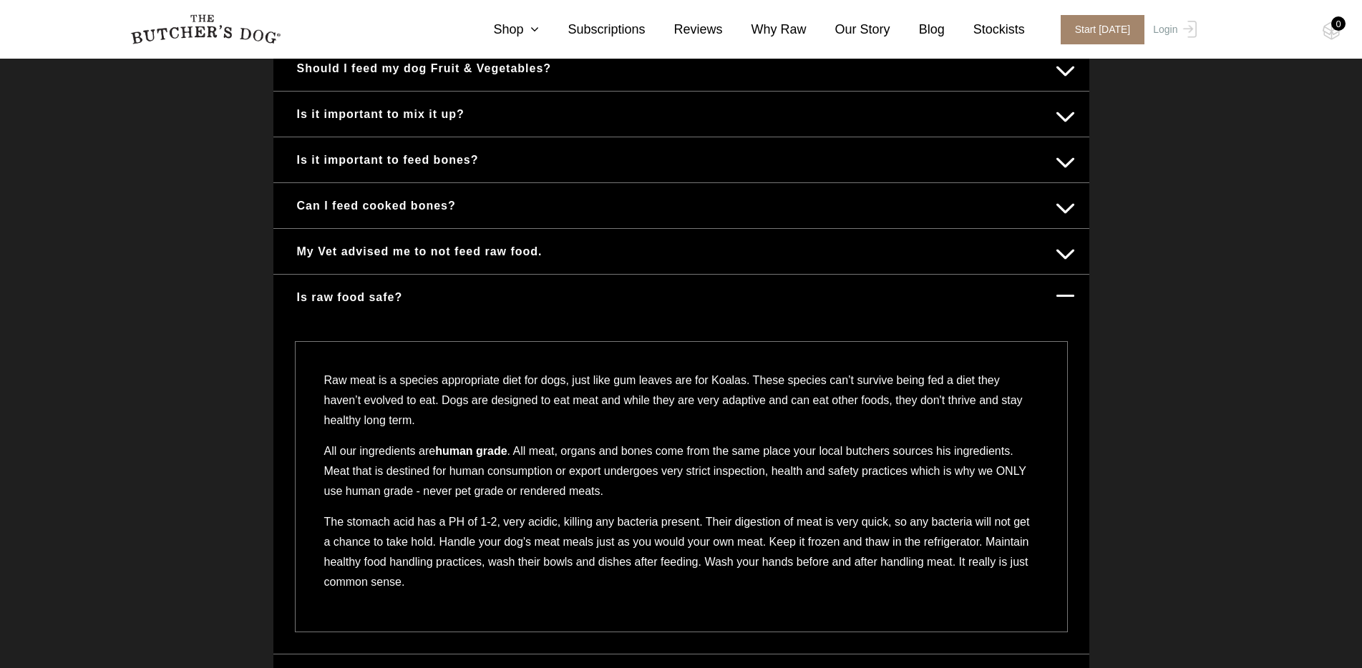
scroll to position [657, 0]
